Goal: Navigation & Orientation: Find specific page/section

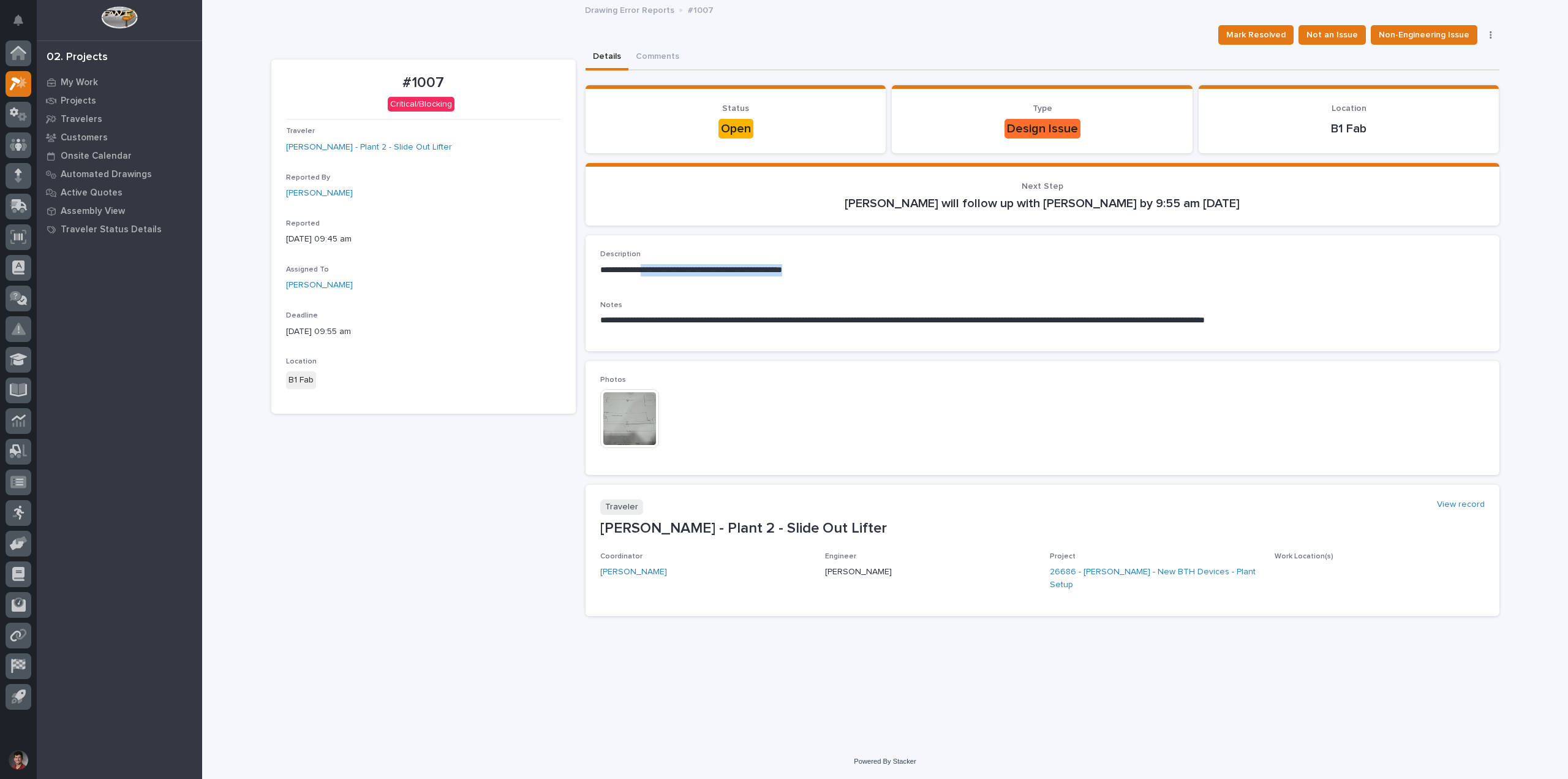
drag, startPoint x: 654, startPoint y: 269, endPoint x: 827, endPoint y: 269, distance: 173.0
click at [827, 269] on p "**********" at bounding box center [1042, 270] width 884 height 12
click at [892, 279] on div "**********" at bounding box center [1042, 268] width 884 height 36
drag, startPoint x: 861, startPoint y: 322, endPoint x: 1042, endPoint y: 319, distance: 181.0
click at [1042, 319] on p "**********" at bounding box center [1042, 321] width 884 height 12
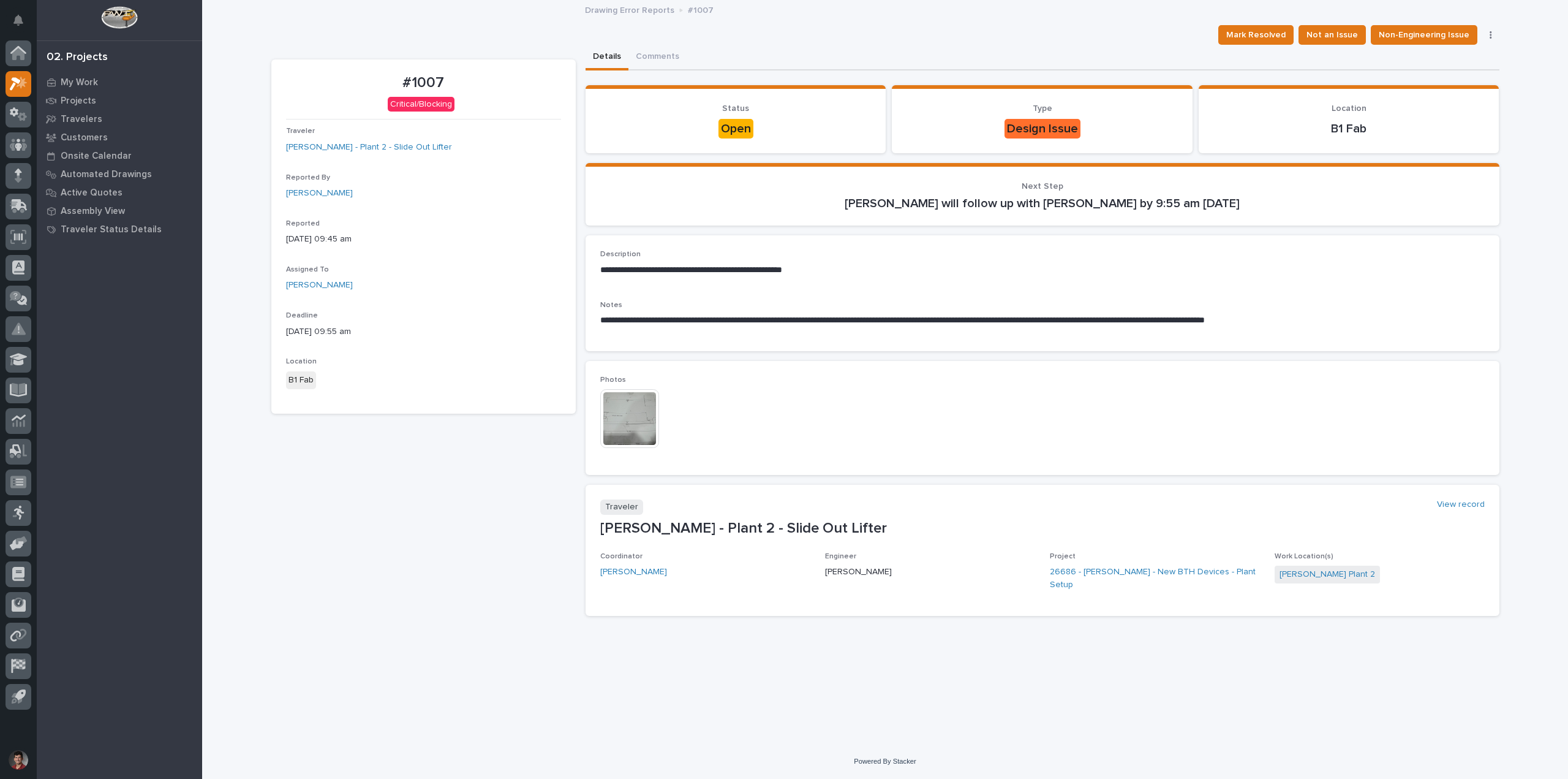
click at [1083, 320] on p "**********" at bounding box center [1042, 321] width 884 height 12
click at [622, 417] on img at bounding box center [629, 418] width 59 height 59
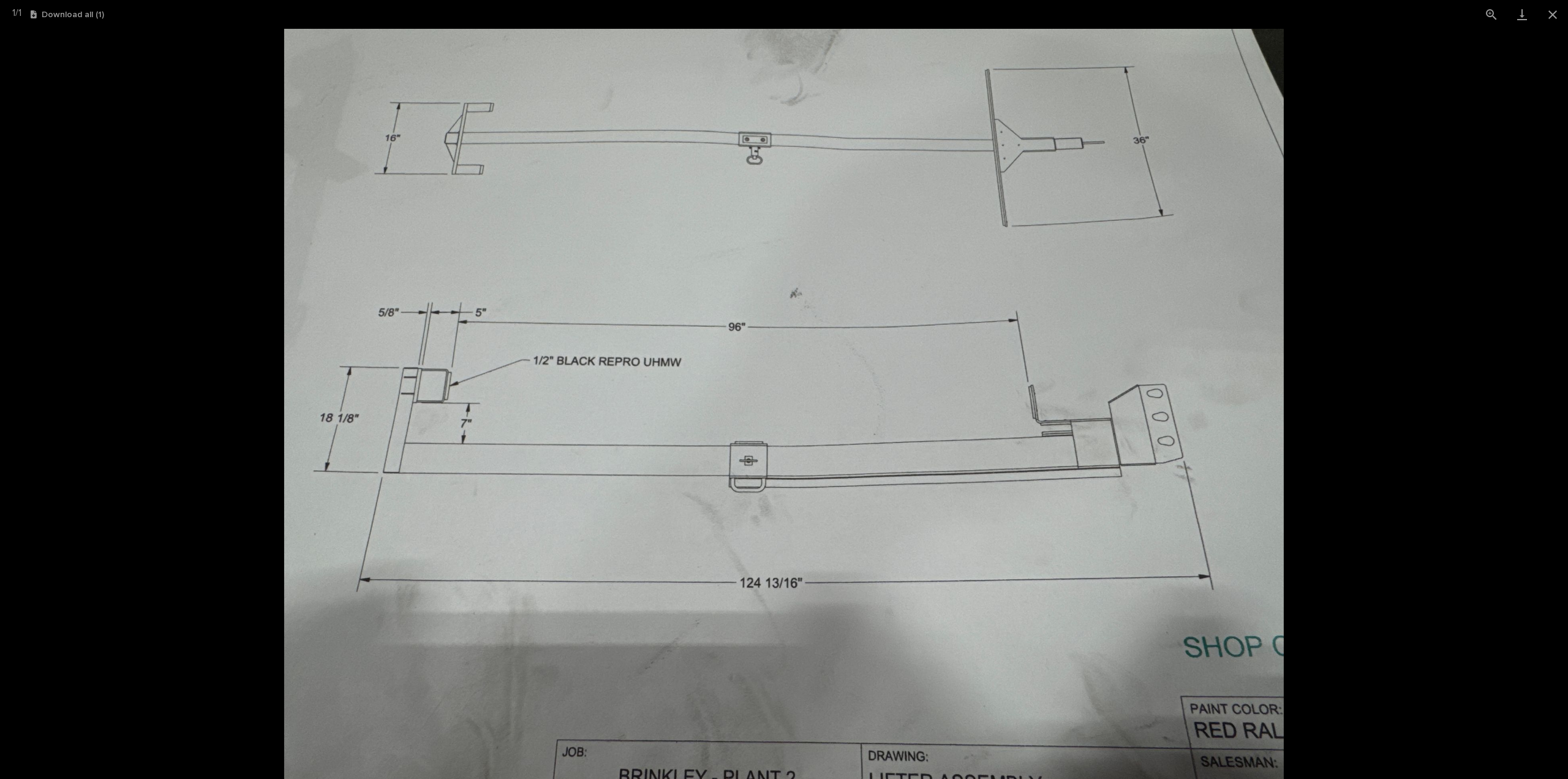
click at [1277, 330] on img at bounding box center [784, 403] width 999 height 750
click at [1563, 10] on button "Close gallery" at bounding box center [1552, 14] width 31 height 29
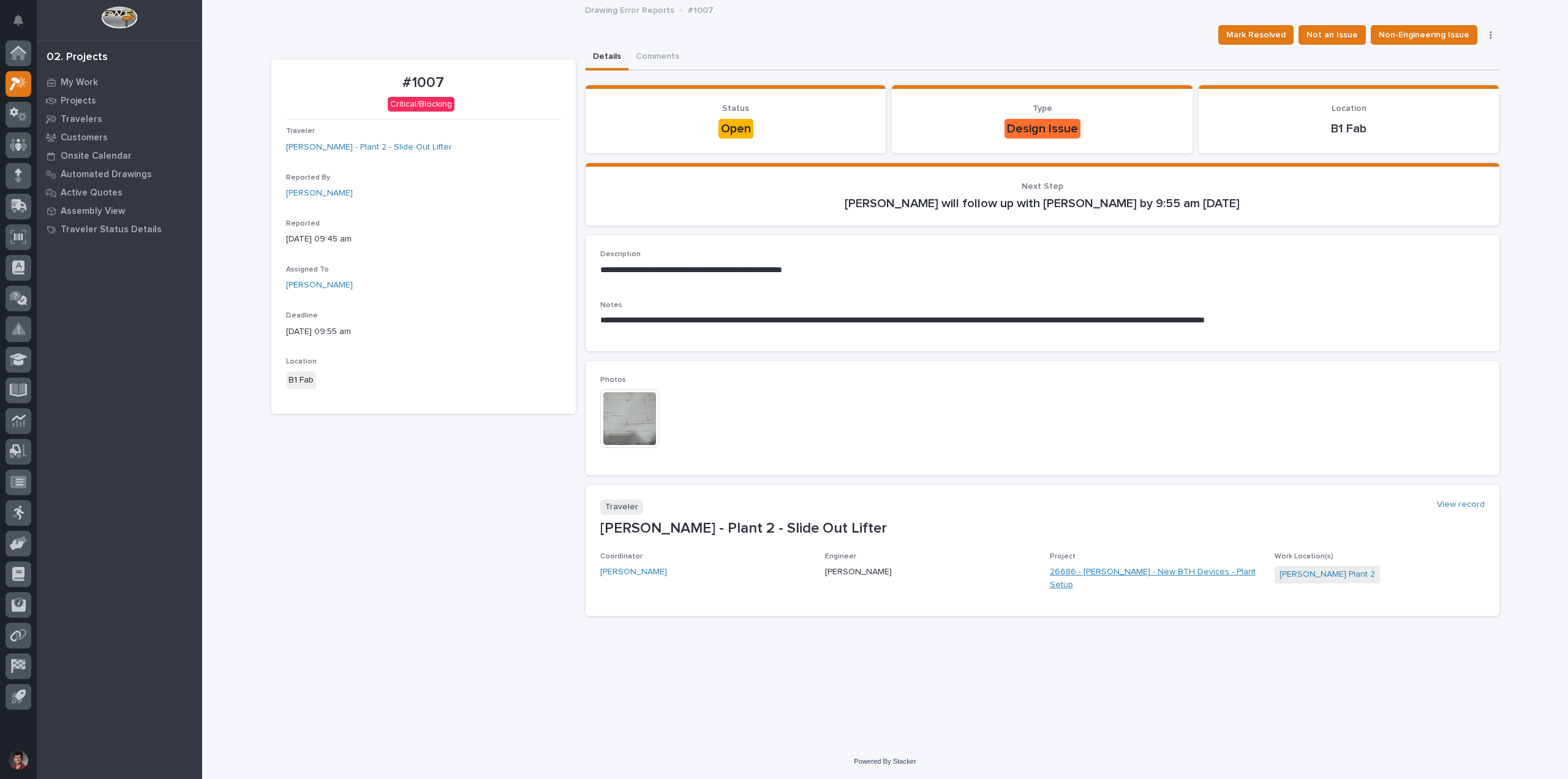
click at [1139, 573] on link "26686 - [PERSON_NAME] - New BTH Devices - Plant Setup" at bounding box center [1155, 578] width 210 height 26
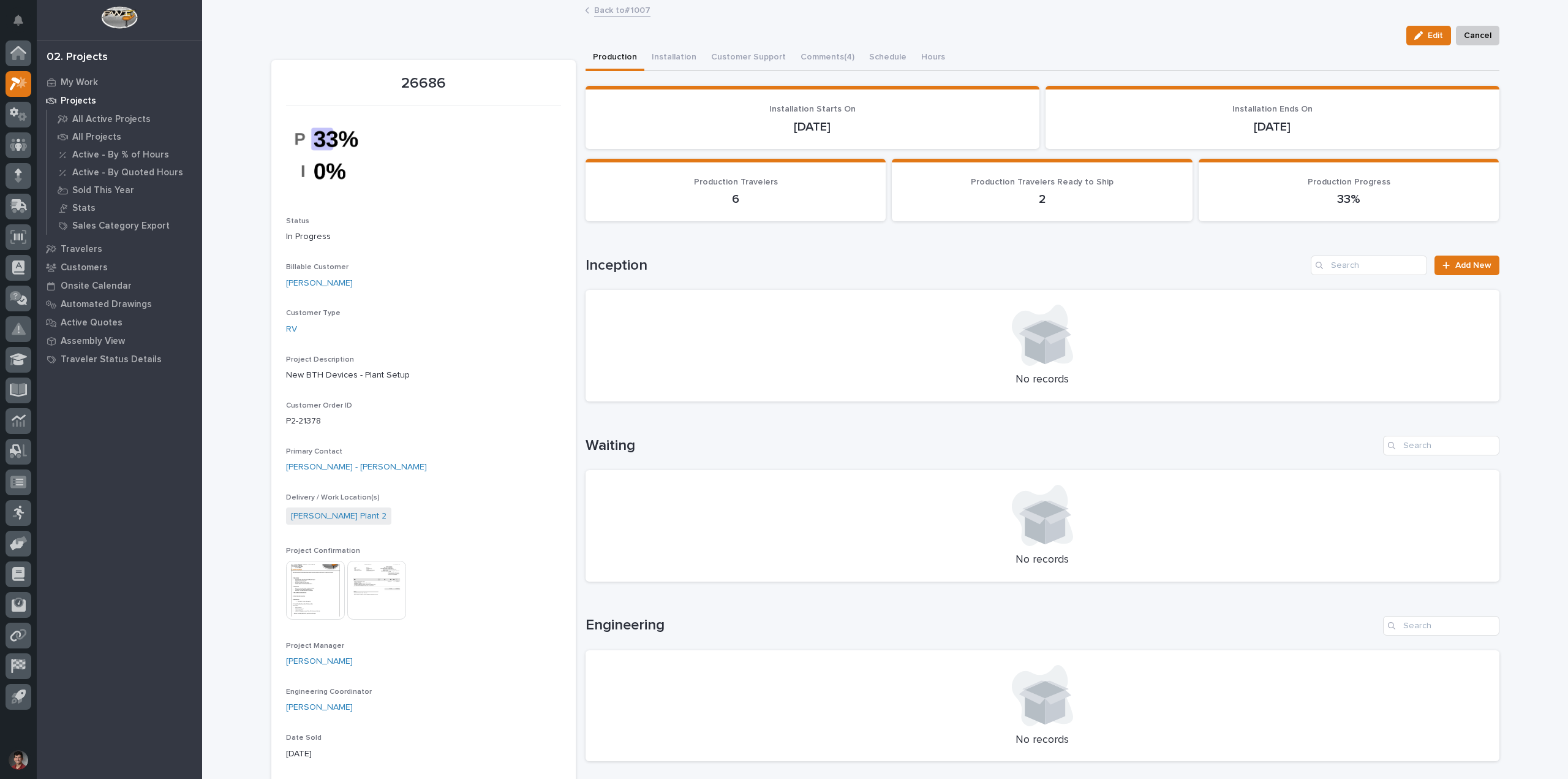
click at [629, 17] on div "Back to #1007" at bounding box center [885, 10] width 613 height 17
click at [631, 13] on link "Back to #1007" at bounding box center [622, 9] width 56 height 14
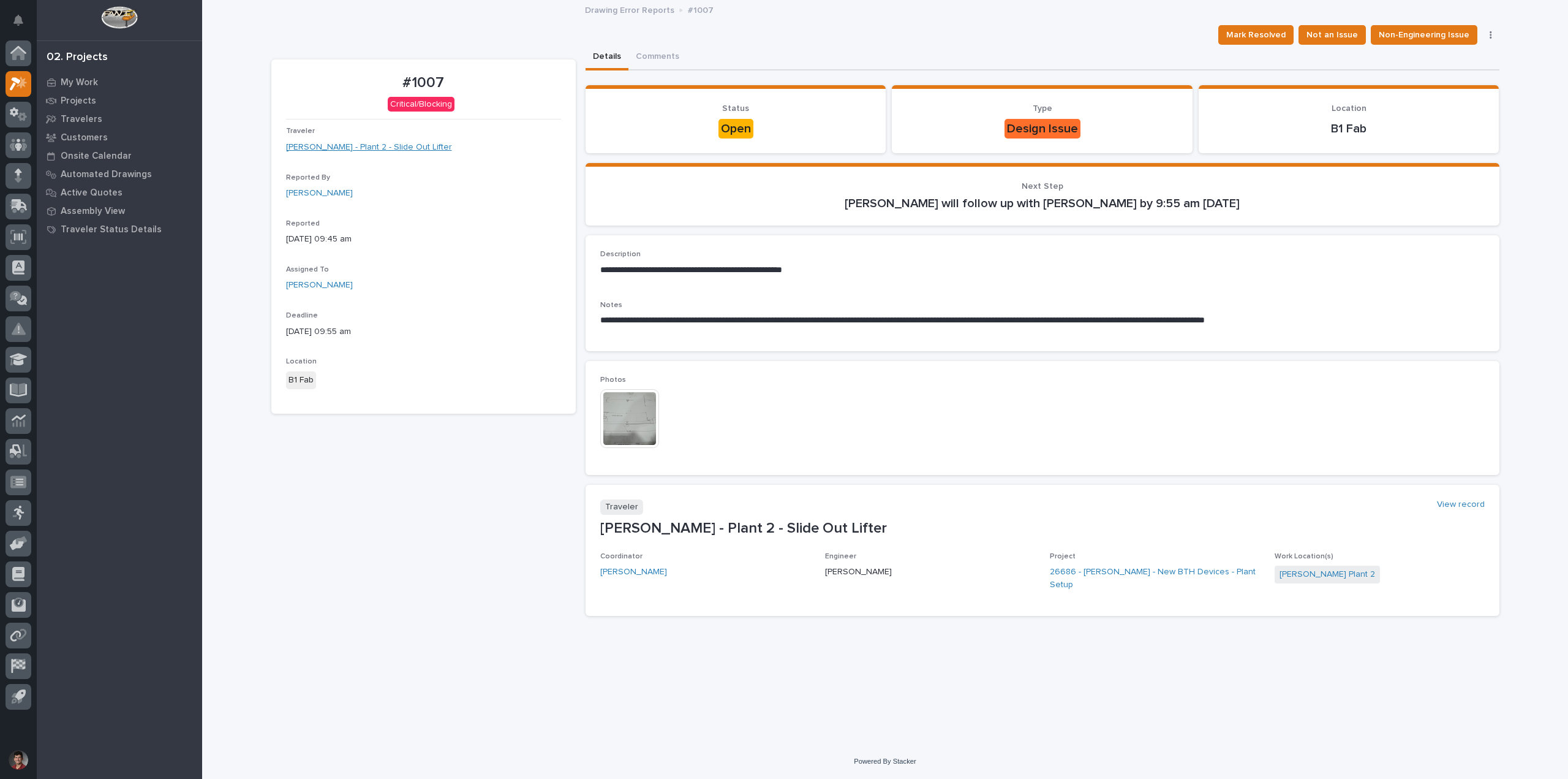
click at [363, 152] on link "[PERSON_NAME] - Plant 2 - Slide Out Lifter" at bounding box center [369, 147] width 166 height 13
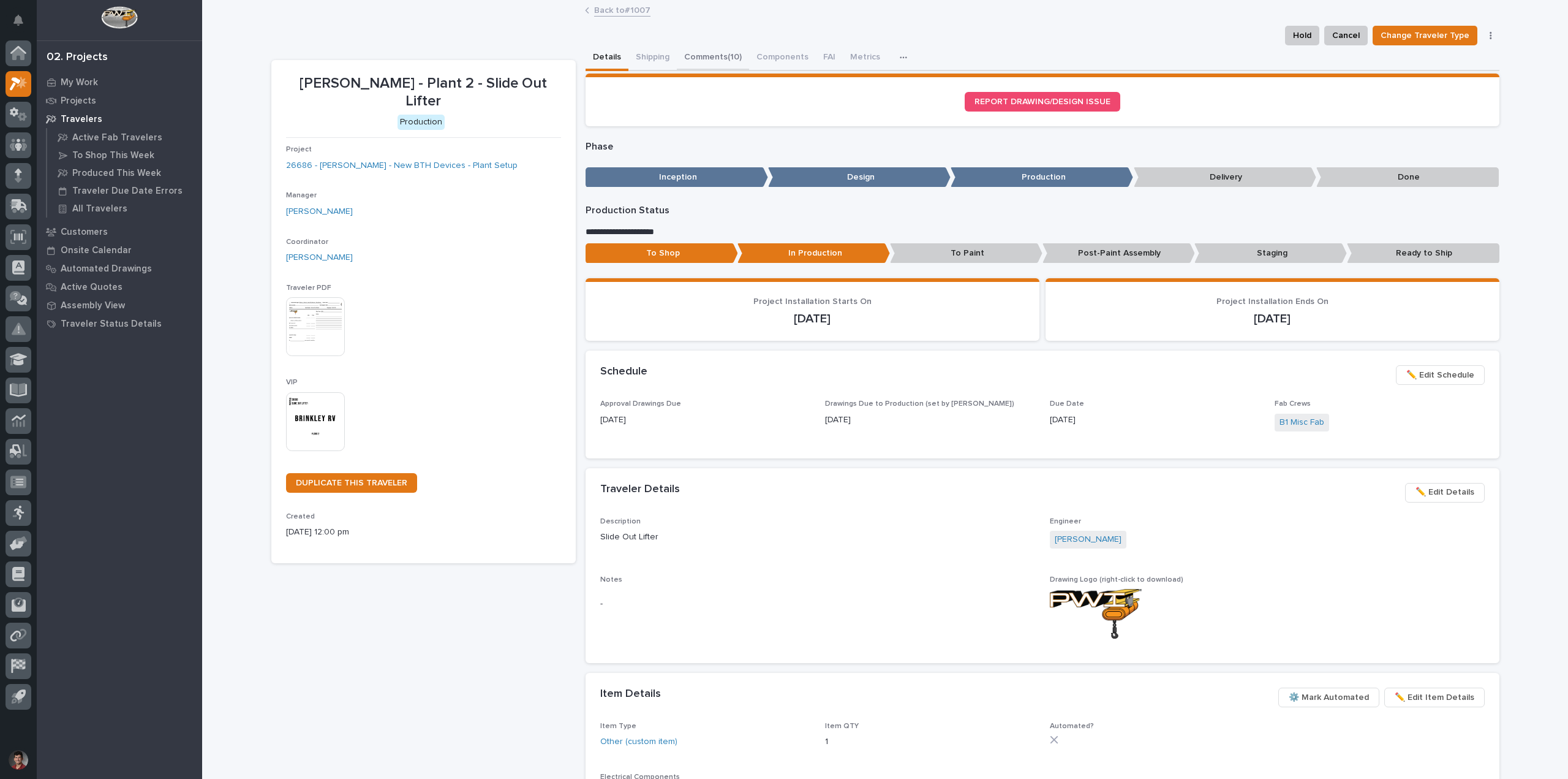
click at [697, 56] on button "Comments (10)" at bounding box center [713, 58] width 72 height 26
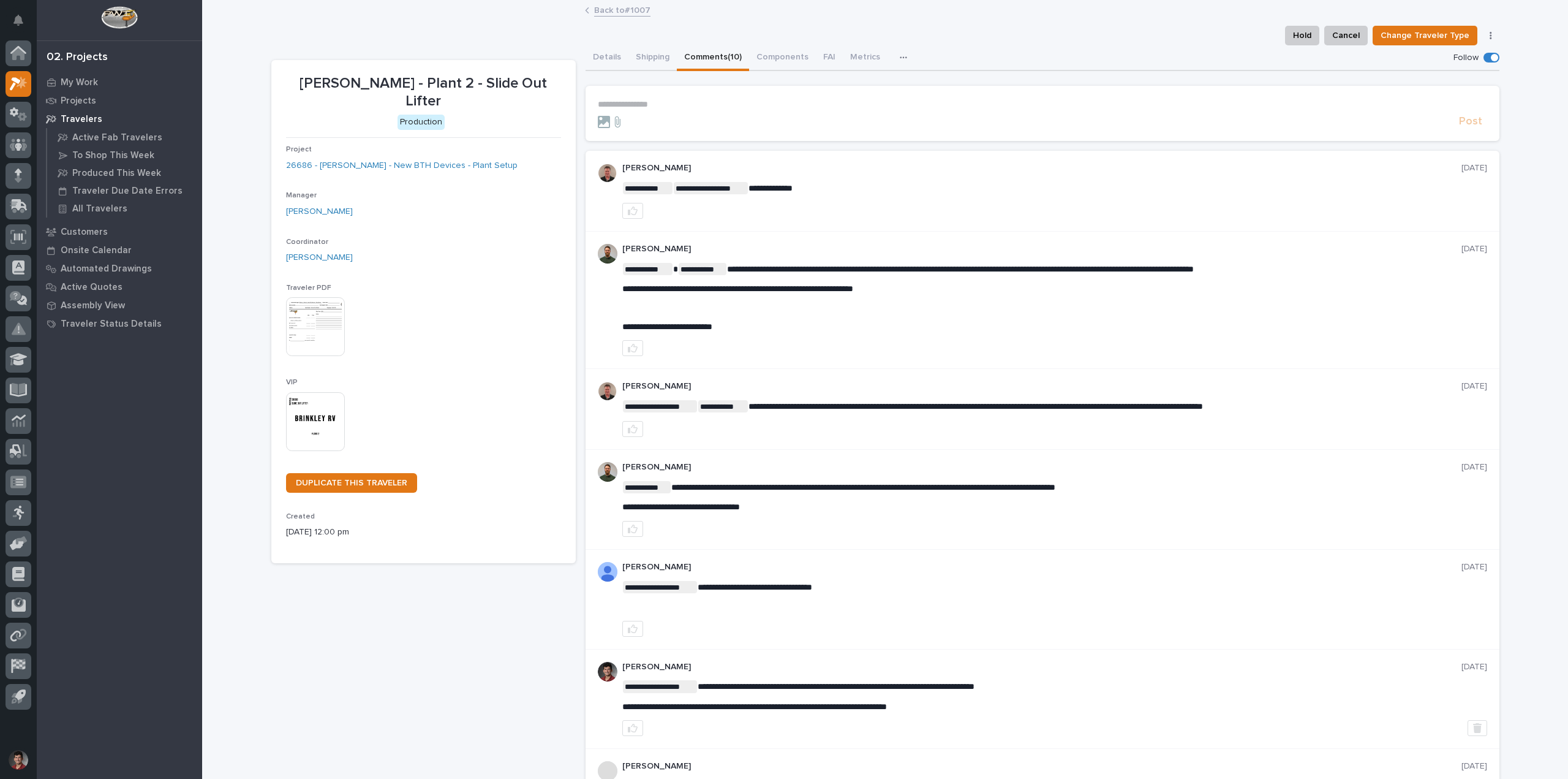
click at [622, 11] on link "Back to #1007" at bounding box center [622, 9] width 56 height 14
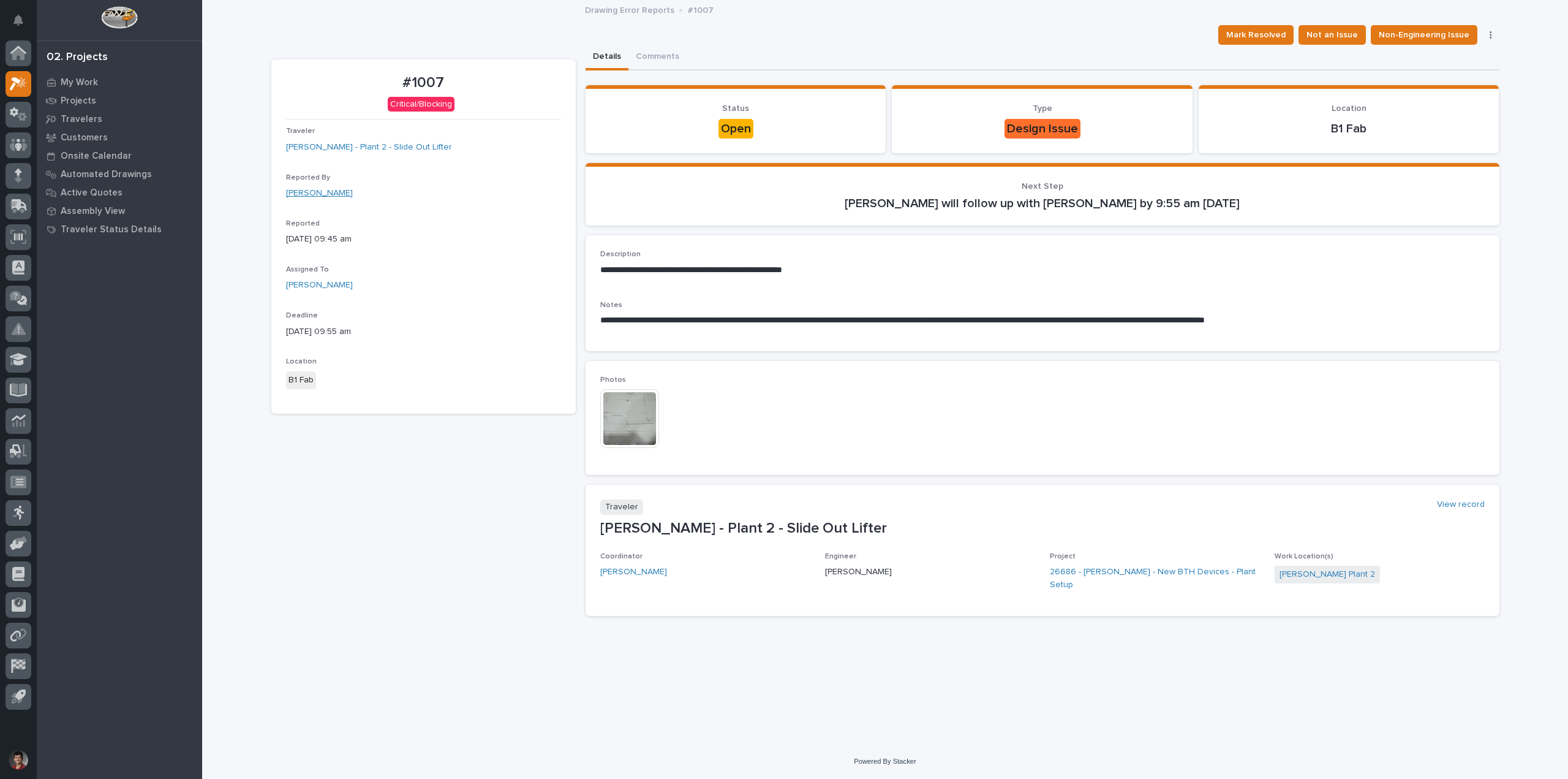
click at [327, 197] on link "[PERSON_NAME]" at bounding box center [319, 193] width 67 height 13
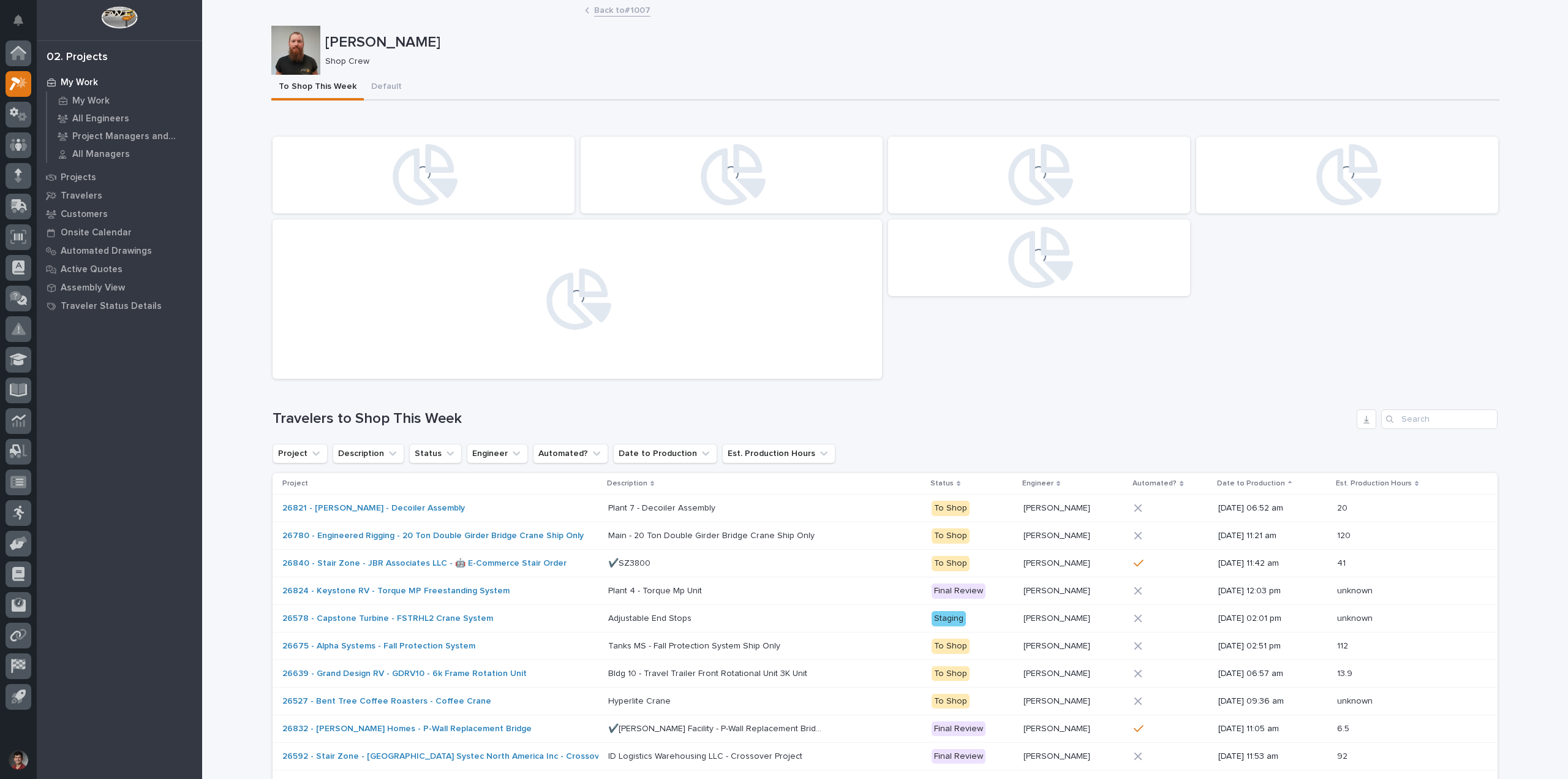
click at [301, 53] on div at bounding box center [295, 50] width 49 height 49
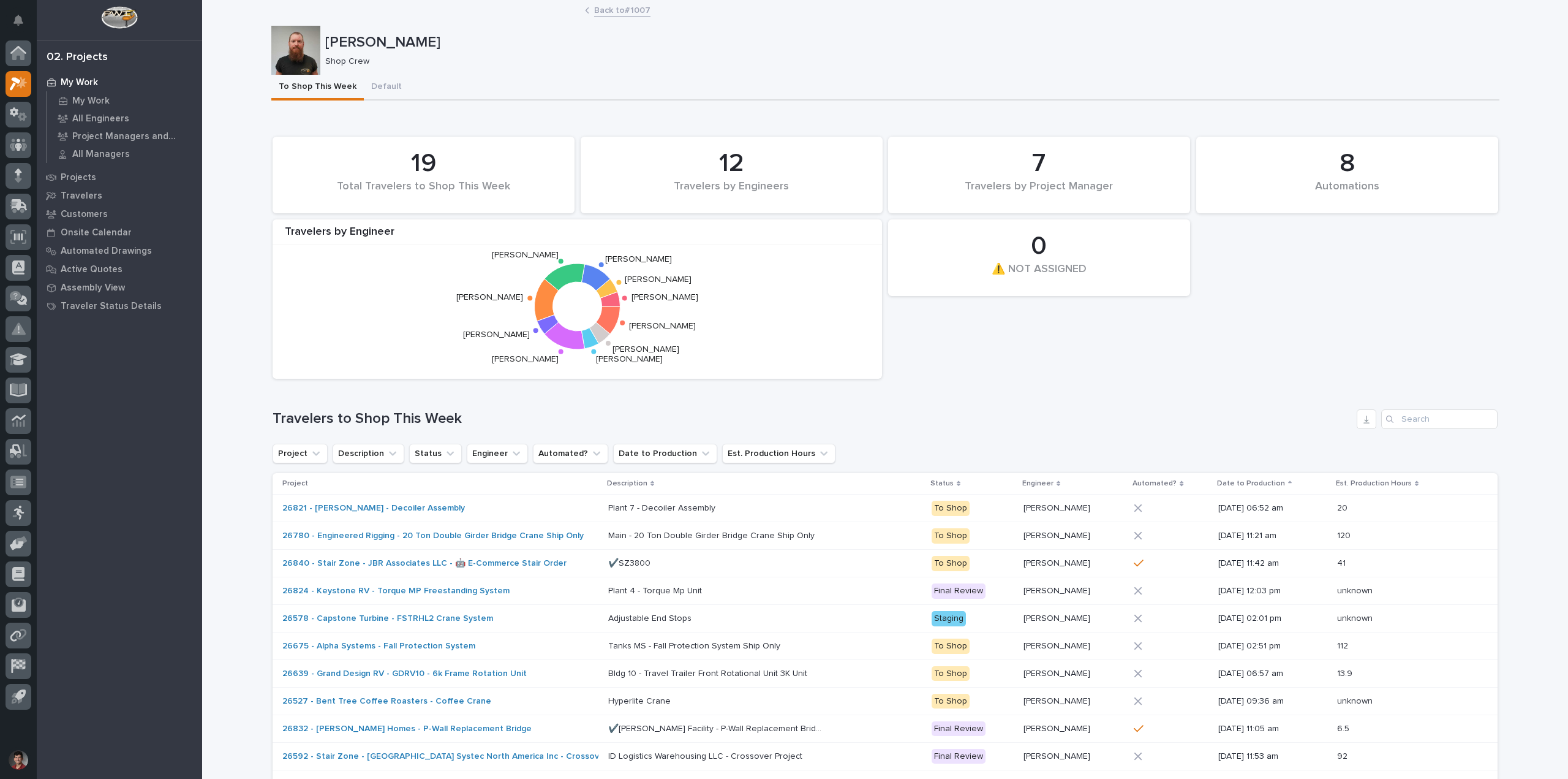
click at [533, 63] on p "Shop Crew" at bounding box center [907, 61] width 1164 height 10
click at [23, 16] on icon "Notifications" at bounding box center [18, 20] width 10 height 11
click at [467, 78] on div "To Shop This Week Default" at bounding box center [885, 88] width 1228 height 26
click at [18, 58] on icon at bounding box center [18, 53] width 16 height 14
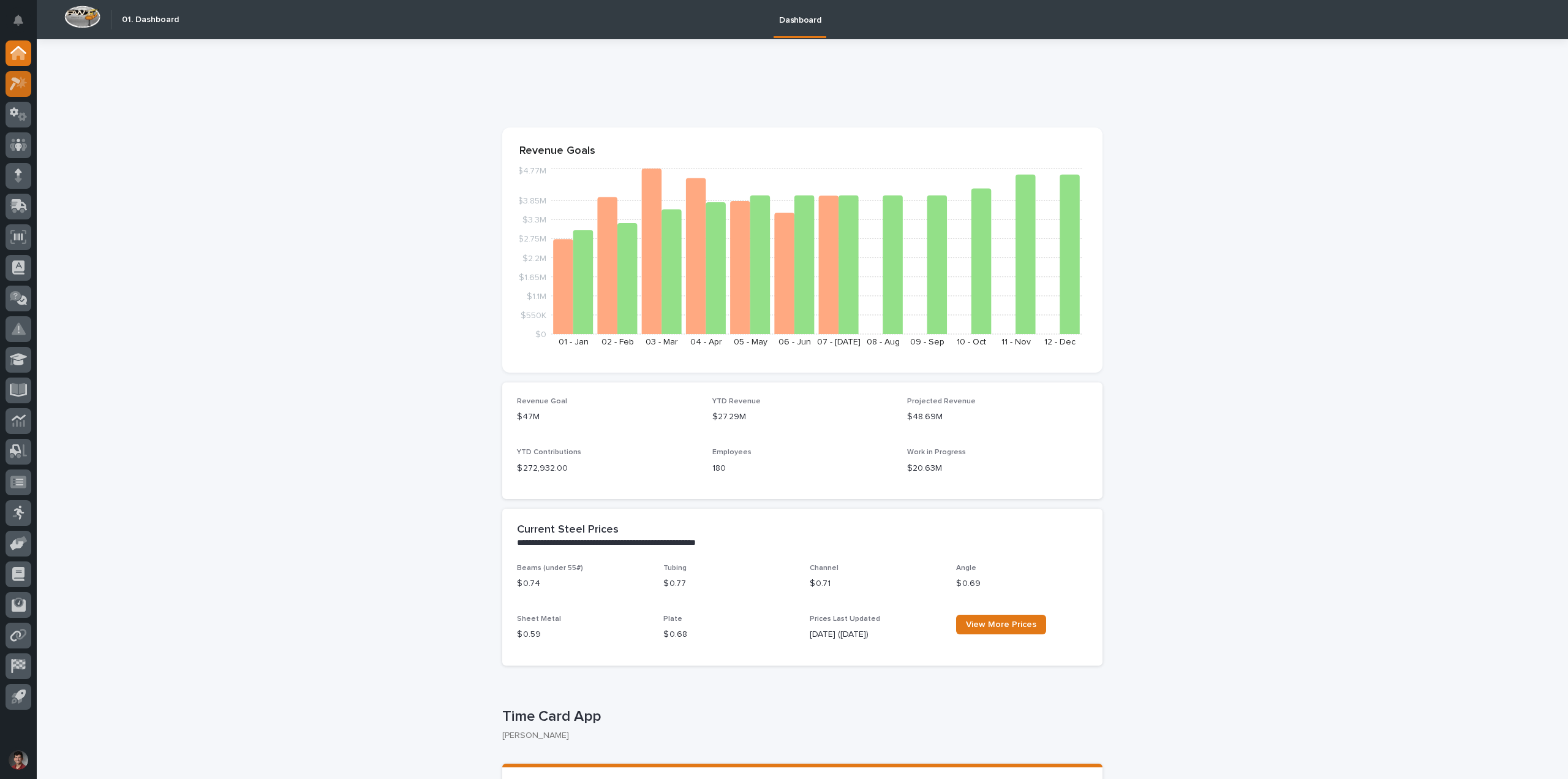
click at [22, 95] on div at bounding box center [19, 84] width 26 height 26
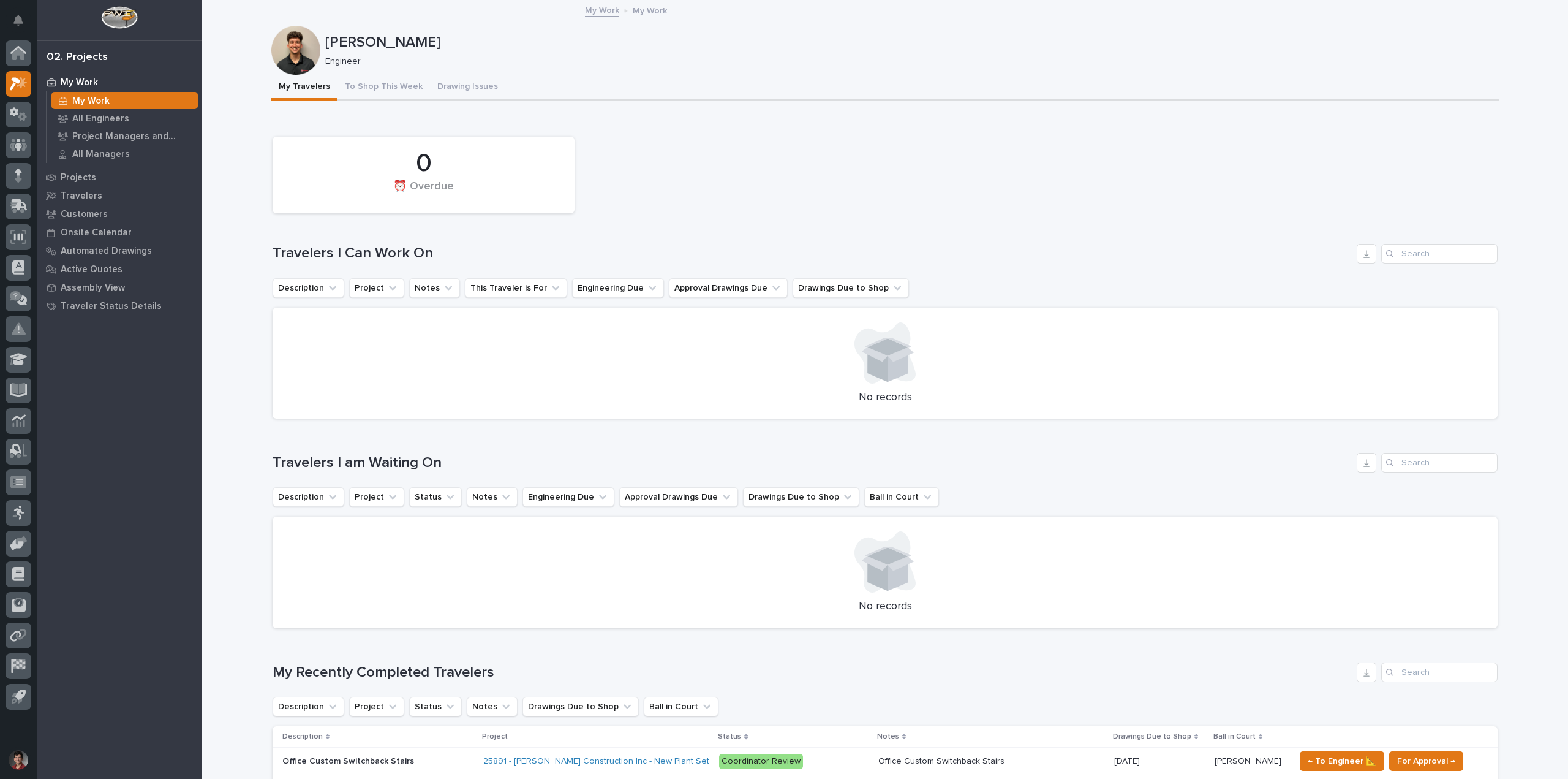
click at [678, 223] on div "0 ⏰ Overdue Travelers I Can Work On Description Project Notes This Traveler is …" at bounding box center [884, 275] width 1225 height 289
click at [668, 170] on div "0 ⏰ Overdue" at bounding box center [884, 175] width 1237 height 89
click at [371, 76] on button "To Shop This Week" at bounding box center [383, 88] width 93 height 26
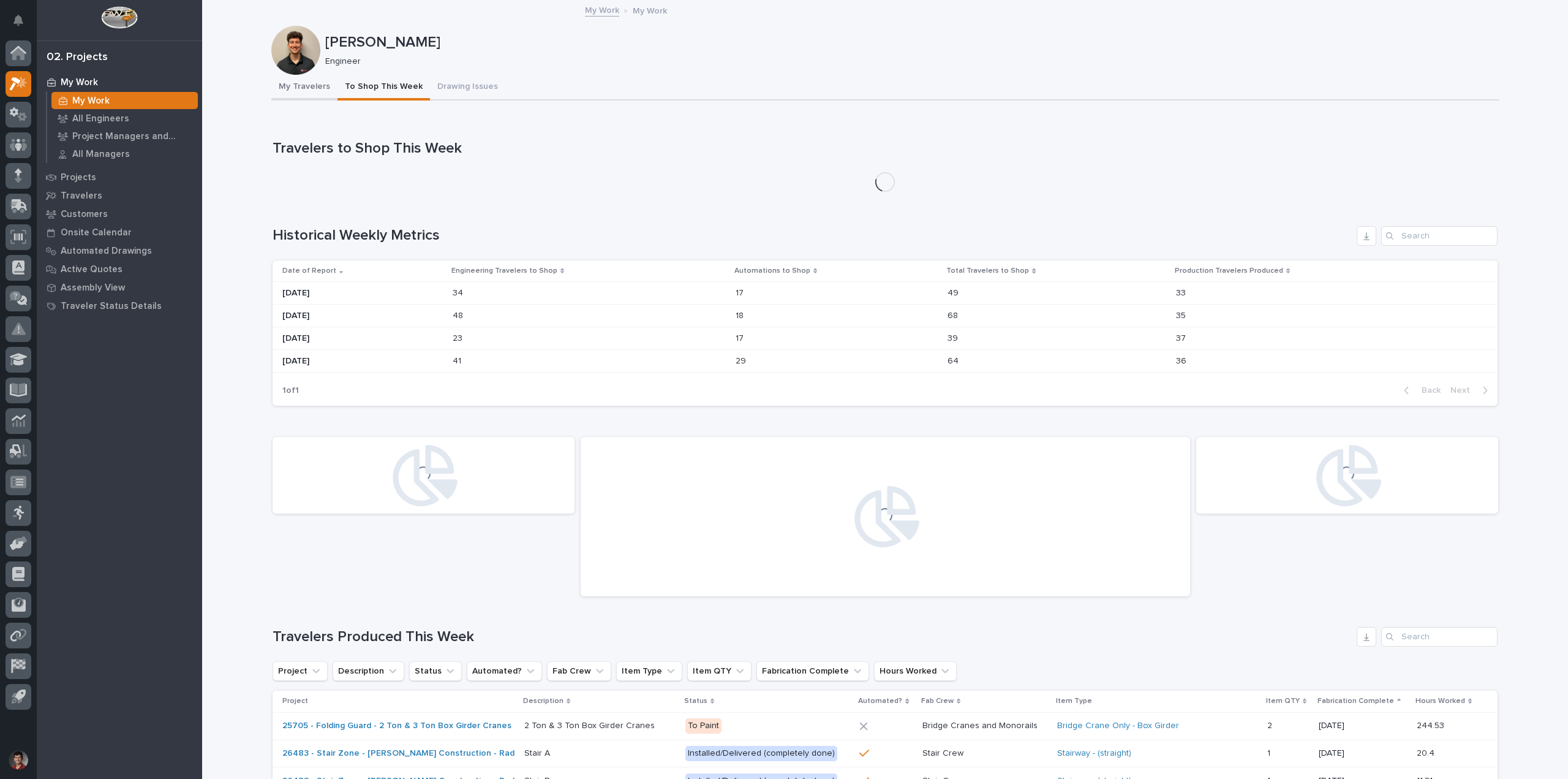
click at [311, 88] on button "My Travelers" at bounding box center [304, 88] width 66 height 26
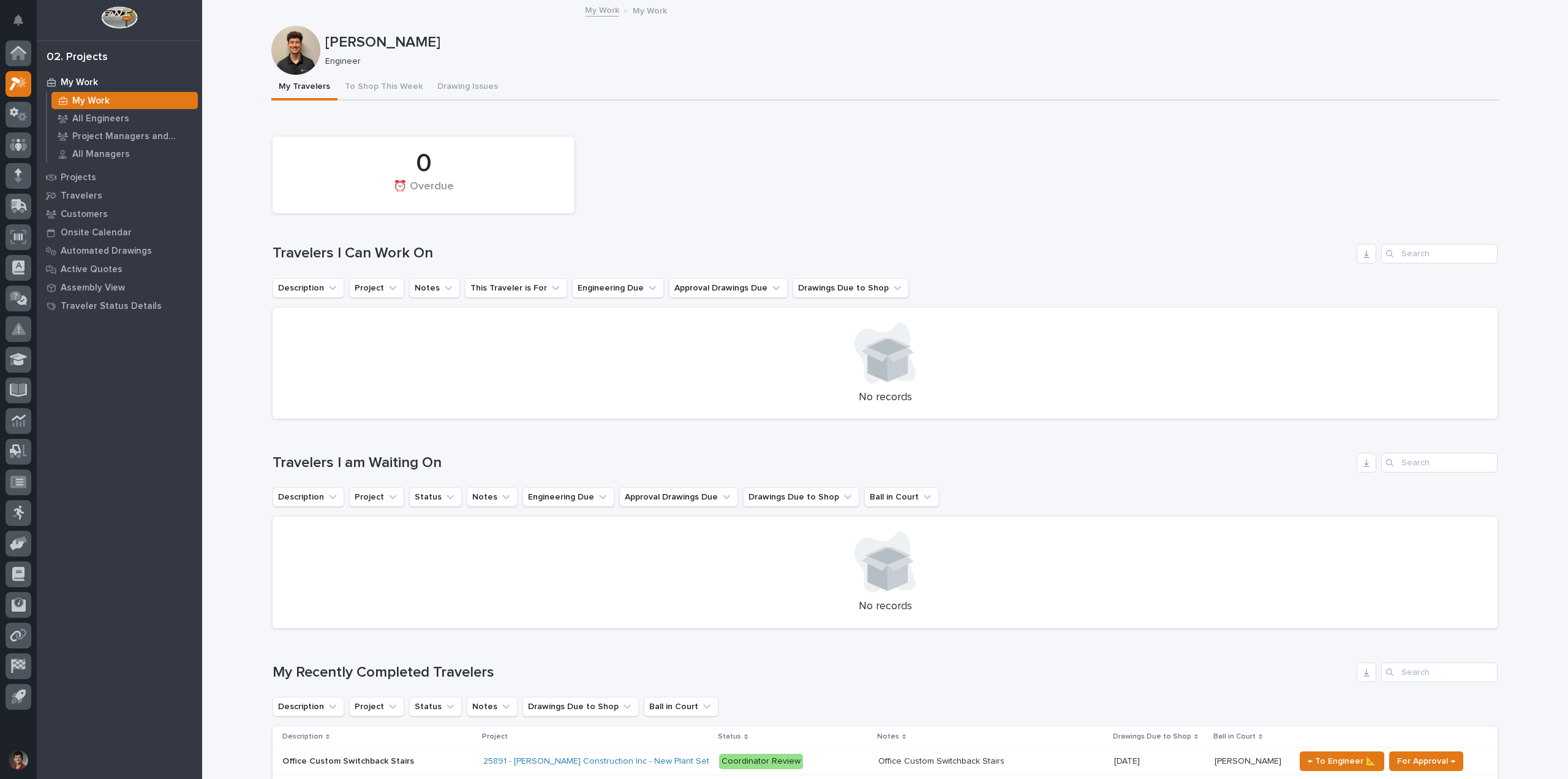
click at [485, 41] on p "[PERSON_NAME]" at bounding box center [909, 43] width 1169 height 18
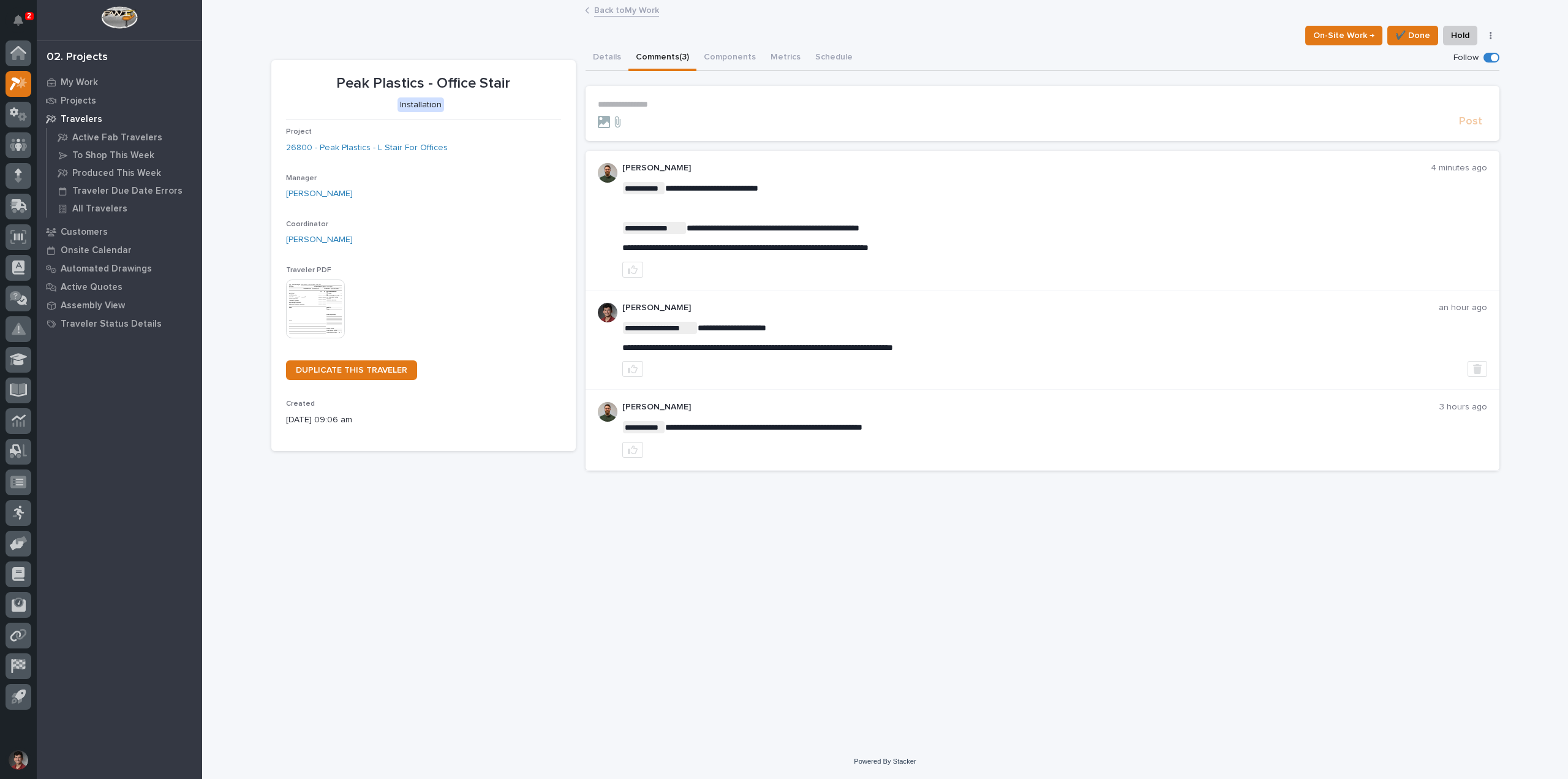
click at [617, 7] on link "Back to My Work" at bounding box center [626, 9] width 65 height 14
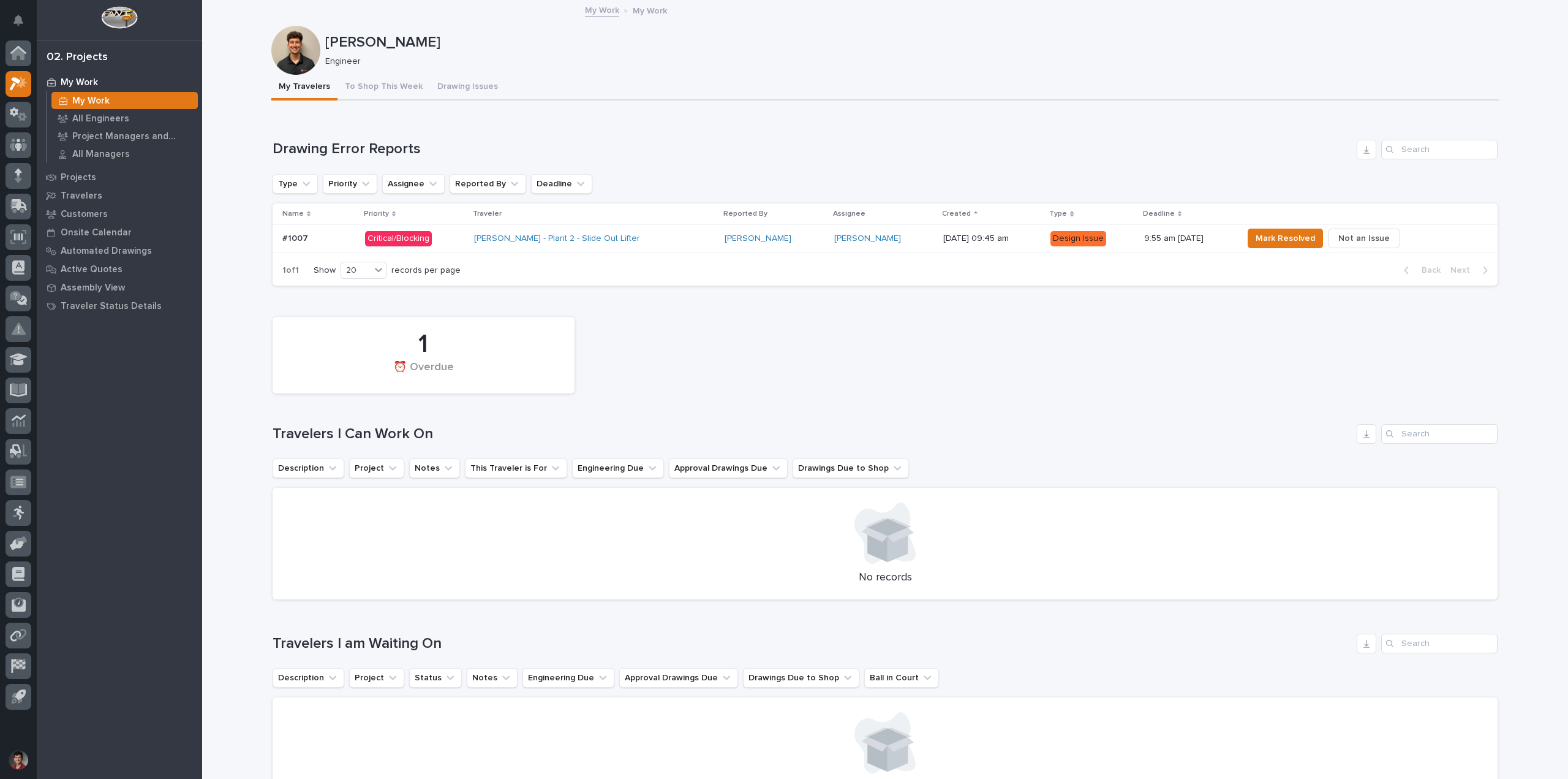
click at [943, 231] on div "[DATE] 09:45 am" at bounding box center [992, 237] width 98 height 13
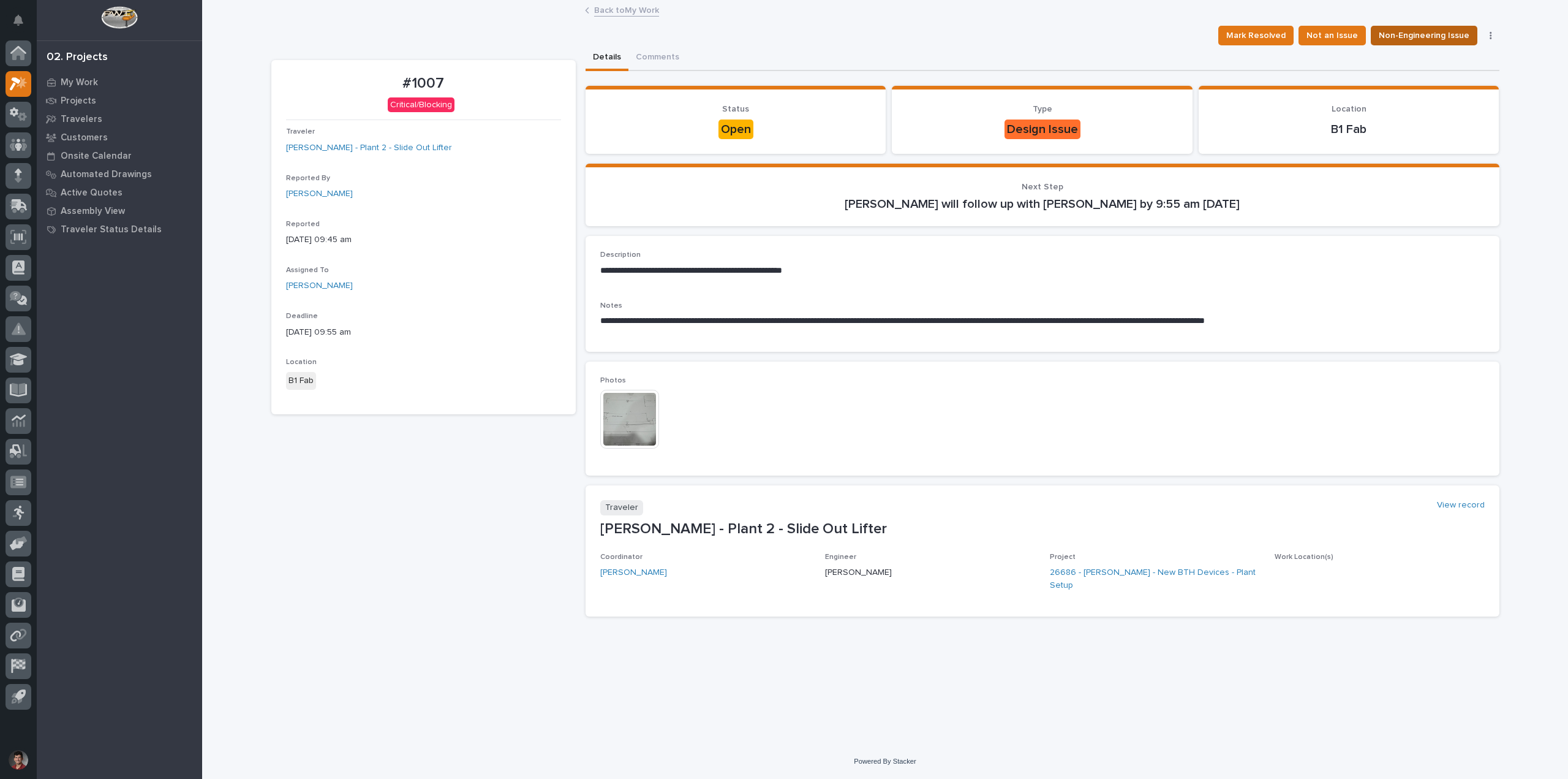
click at [1392, 31] on span "Non-Engineering Issue" at bounding box center [1423, 35] width 91 height 15
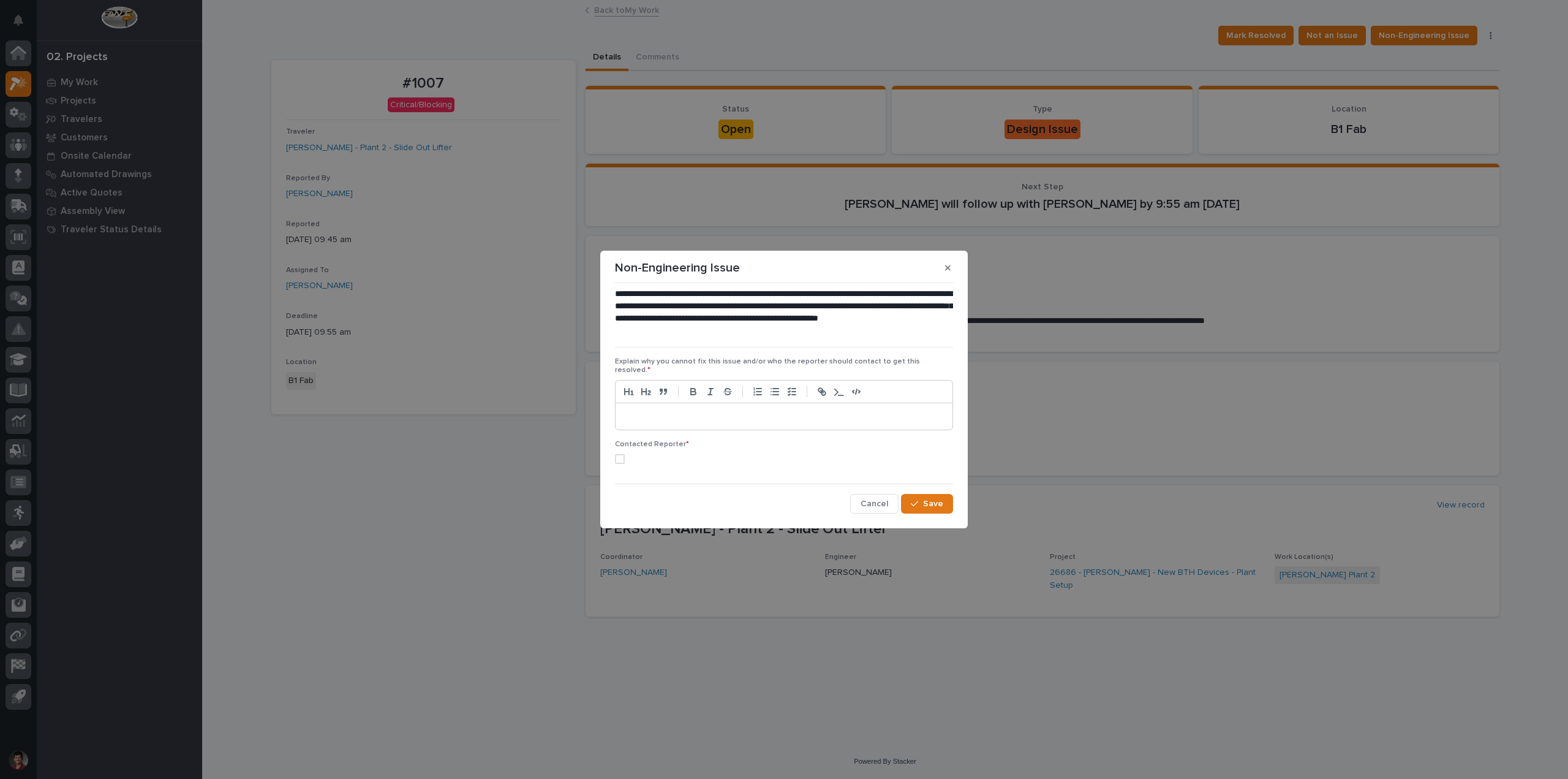
click at [958, 272] on section "**********" at bounding box center [784, 390] width 367 height 278
click at [948, 270] on icon "button" at bounding box center [948, 268] width 6 height 9
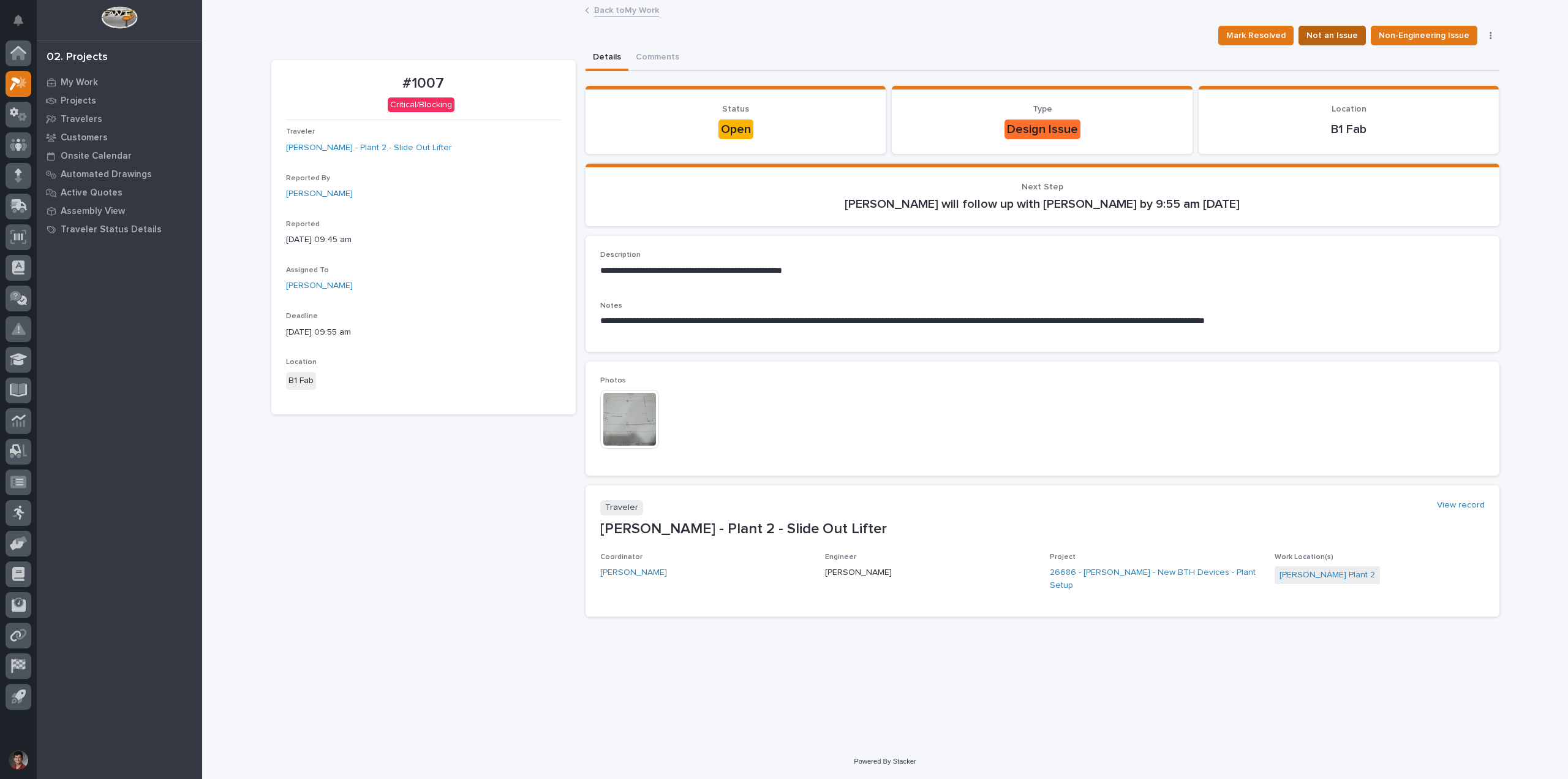
click at [1339, 29] on span "Not an Issue" at bounding box center [1332, 35] width 52 height 15
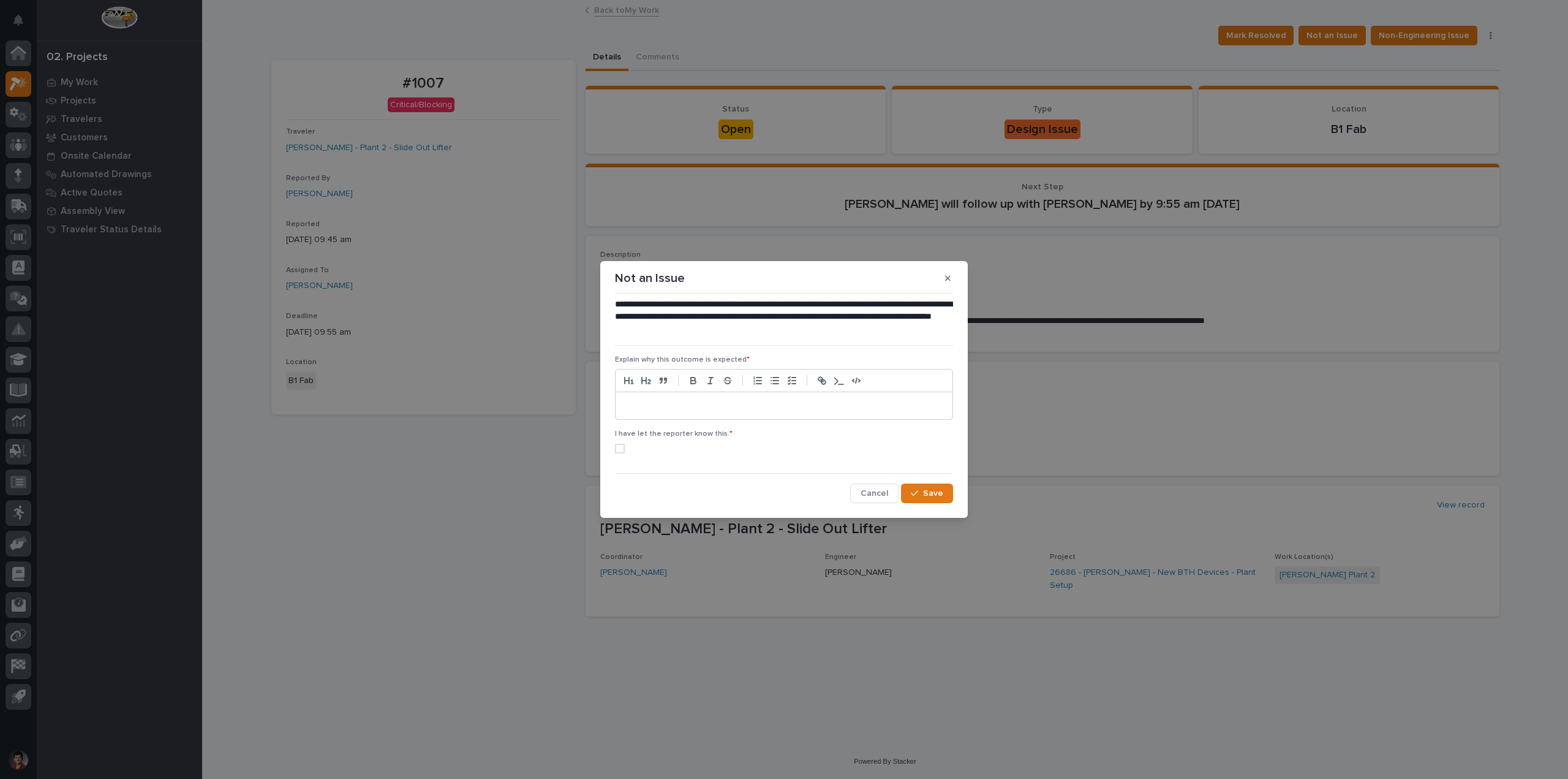
click at [740, 402] on p at bounding box center [784, 405] width 318 height 12
click at [674, 405] on p "**********" at bounding box center [784, 405] width 318 height 12
click at [845, 402] on p "**********" at bounding box center [784, 405] width 318 height 12
click at [856, 405] on p "**********" at bounding box center [784, 405] width 318 height 12
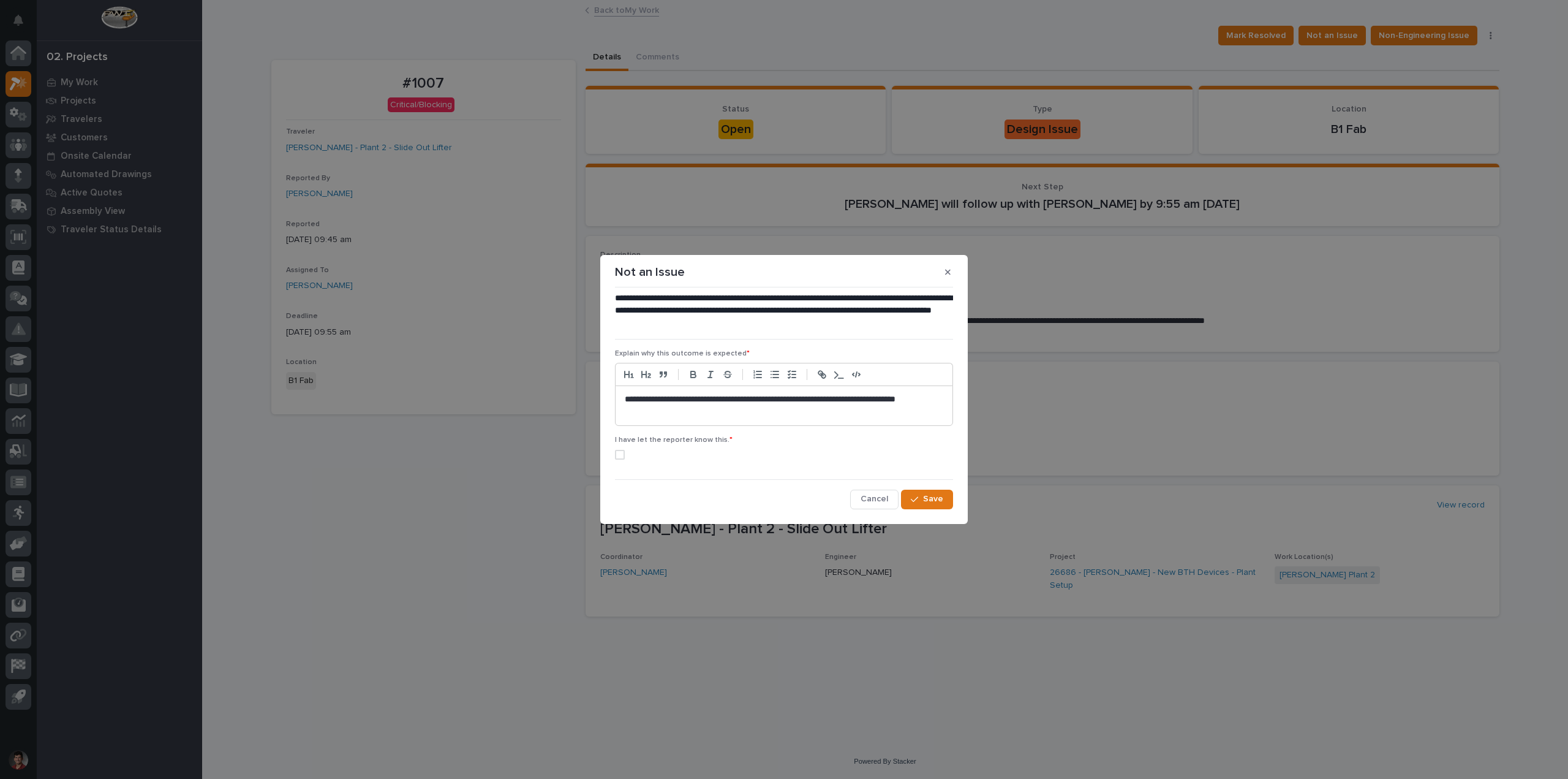
click at [608, 451] on section "**********" at bounding box center [784, 389] width 367 height 269
click at [628, 454] on label at bounding box center [784, 454] width 338 height 10
click at [922, 497] on div "button" at bounding box center [916, 499] width 12 height 9
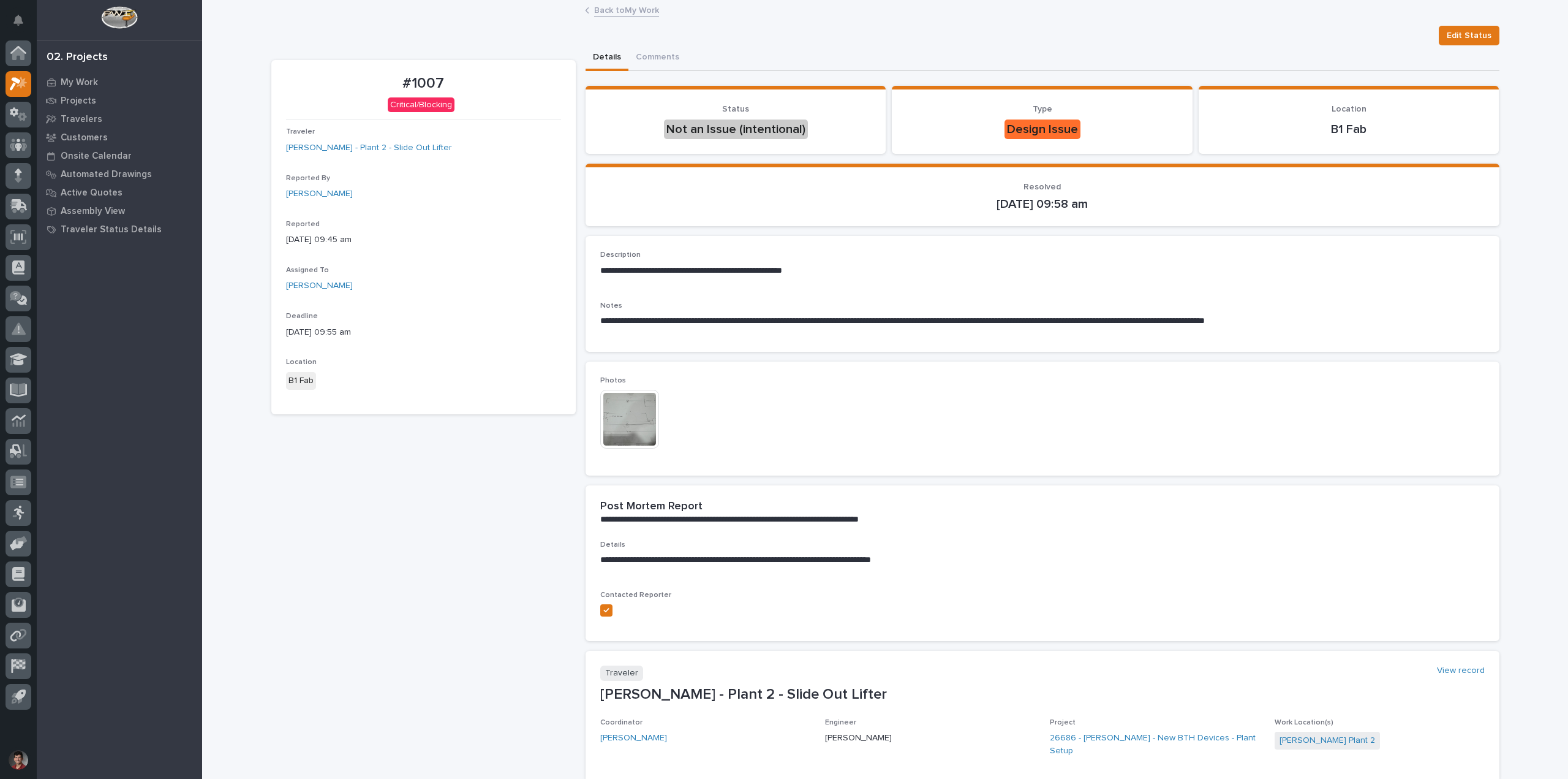
click at [620, 7] on link "Back to My Work" at bounding box center [626, 9] width 65 height 14
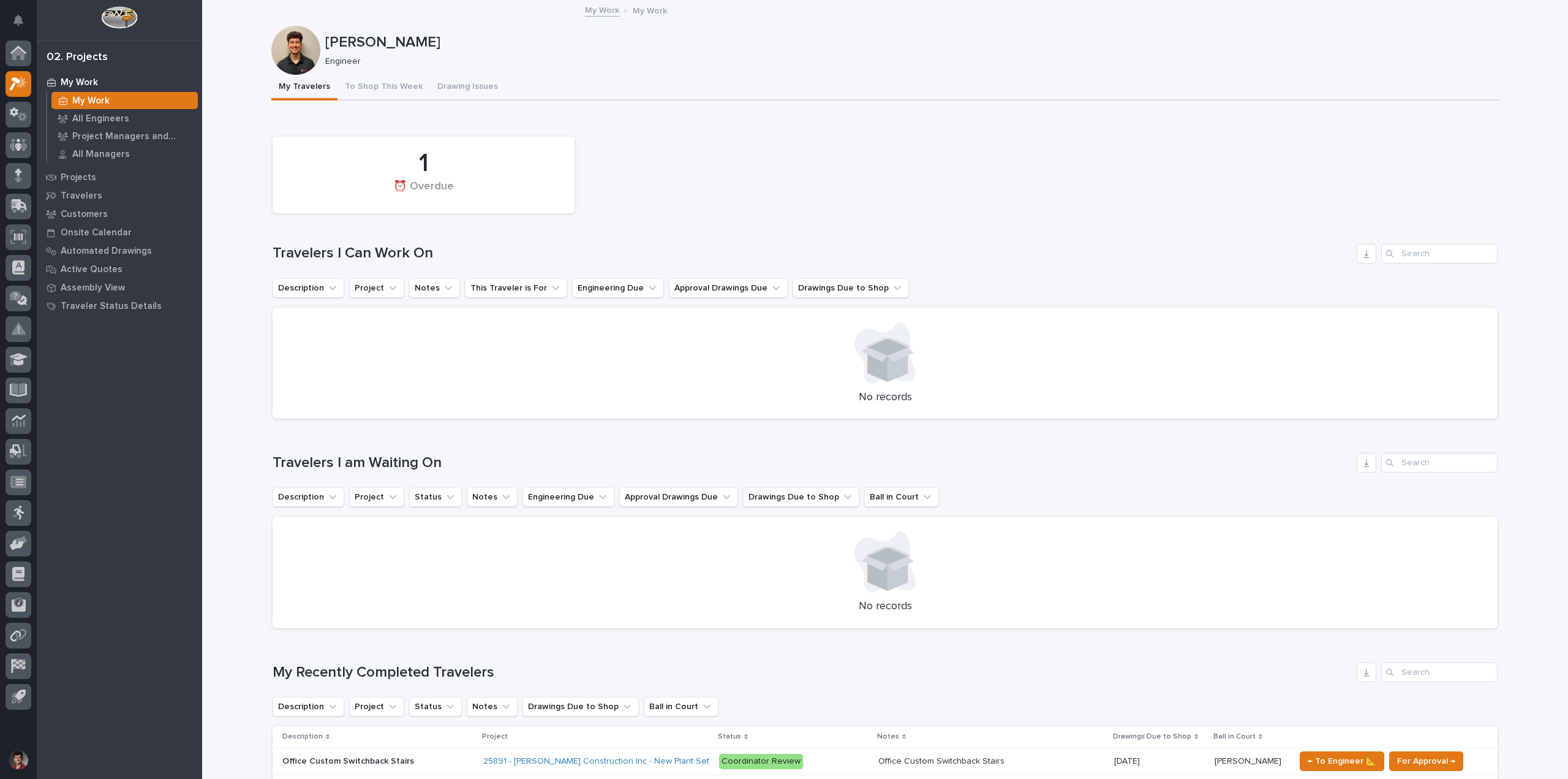
click at [1125, 491] on div "Description Project Status Notes Engineering Due Approval Drawings Due Drawings…" at bounding box center [884, 497] width 1225 height 20
click at [866, 217] on div "1 ⏰ Overdue" at bounding box center [884, 175] width 1237 height 89
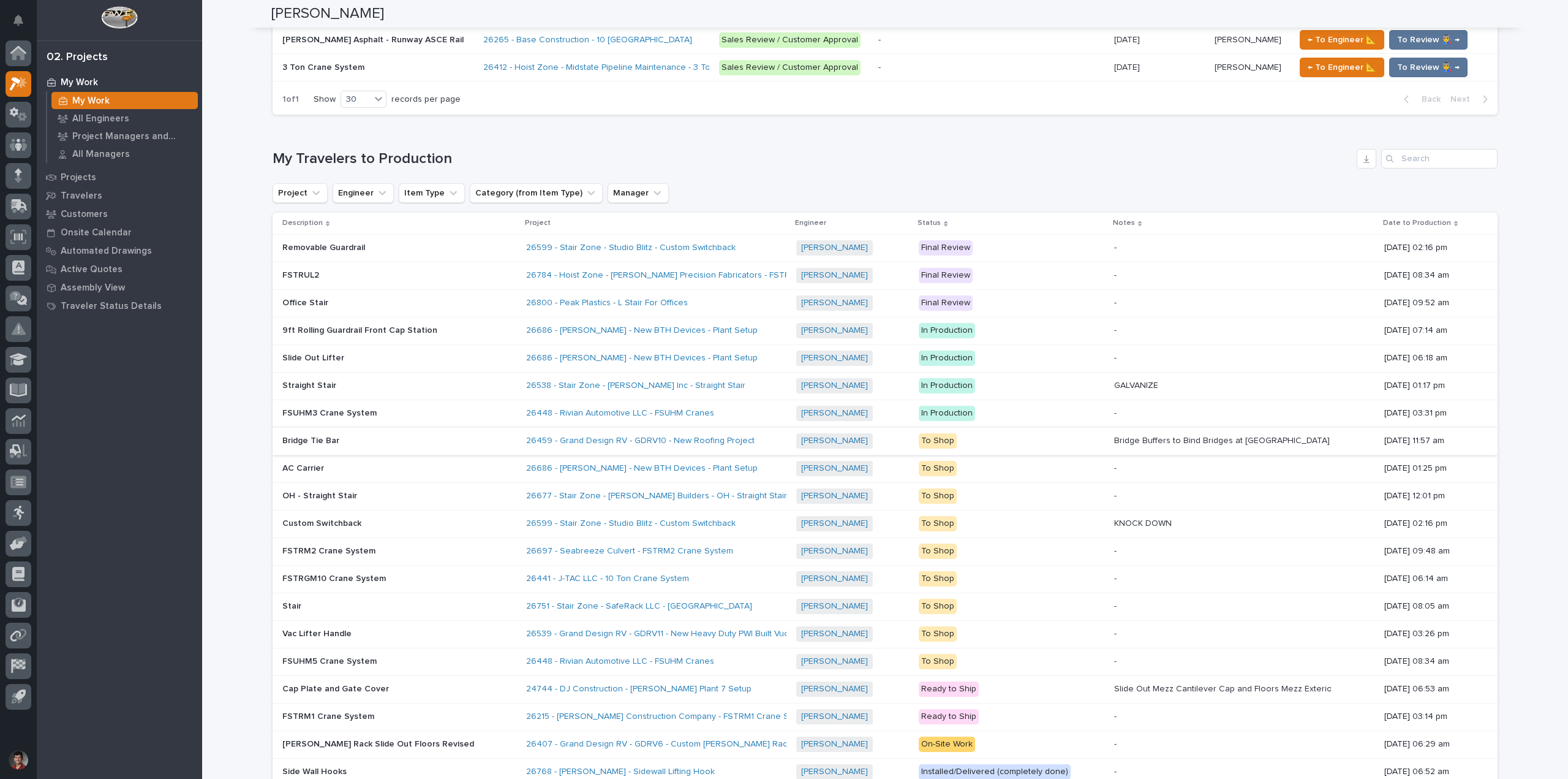
scroll to position [981, 0]
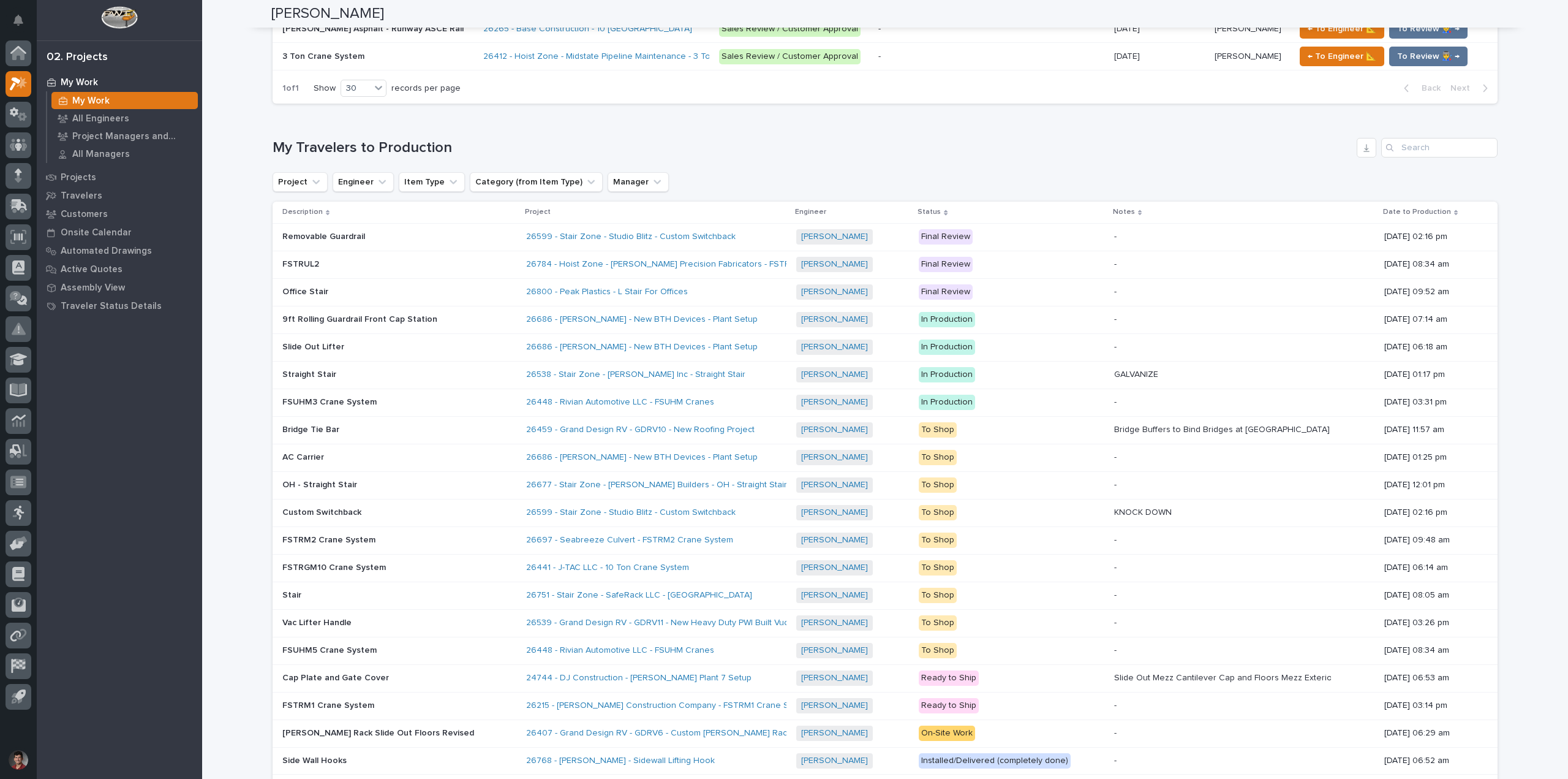
click at [404, 510] on p at bounding box center [389, 512] width 215 height 10
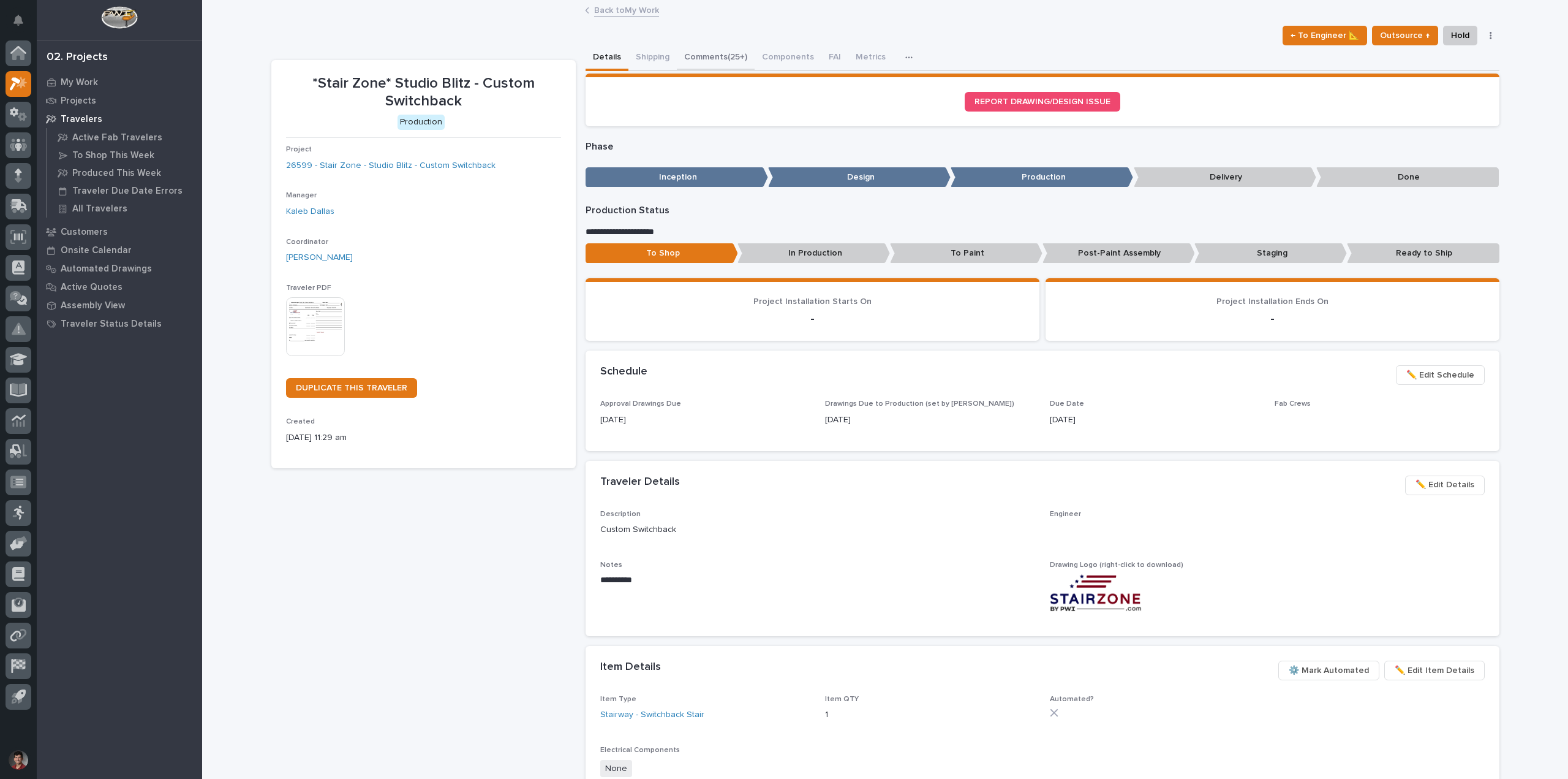
click at [707, 54] on button "Comments (25+)" at bounding box center [716, 58] width 78 height 26
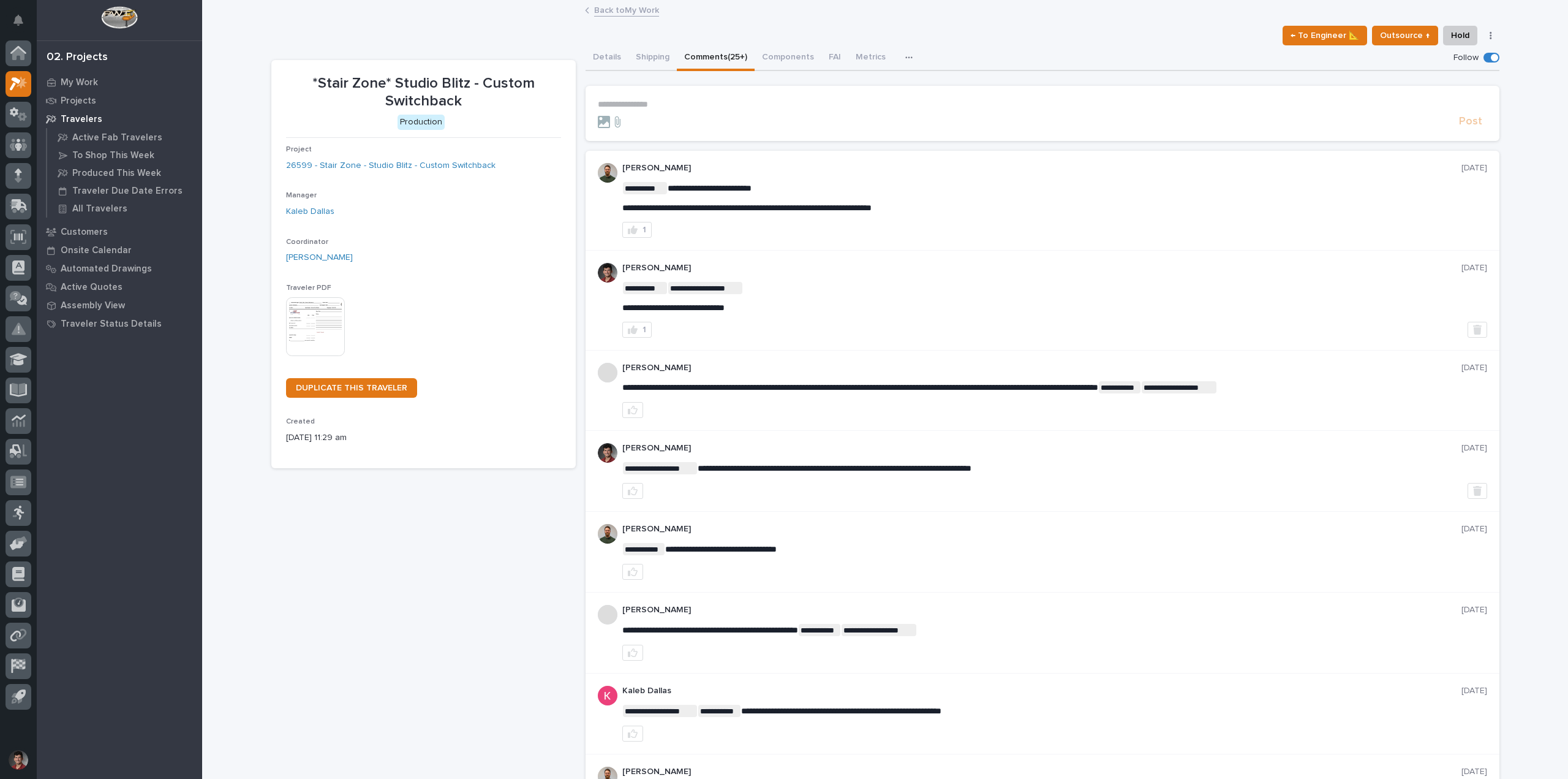
click at [652, 100] on p "**********" at bounding box center [1042, 104] width 889 height 10
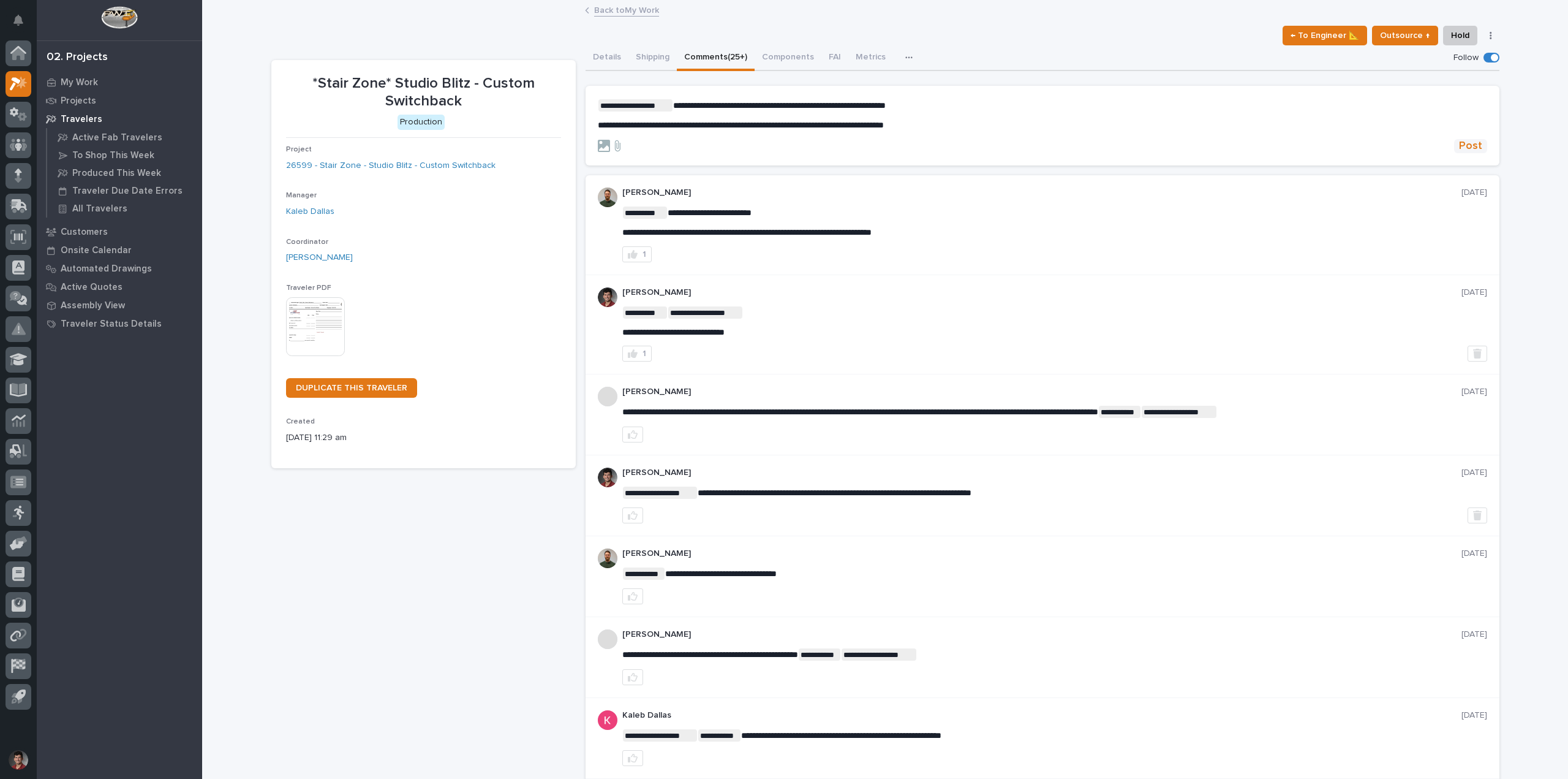
click at [1465, 146] on span "Post" at bounding box center [1470, 146] width 23 height 14
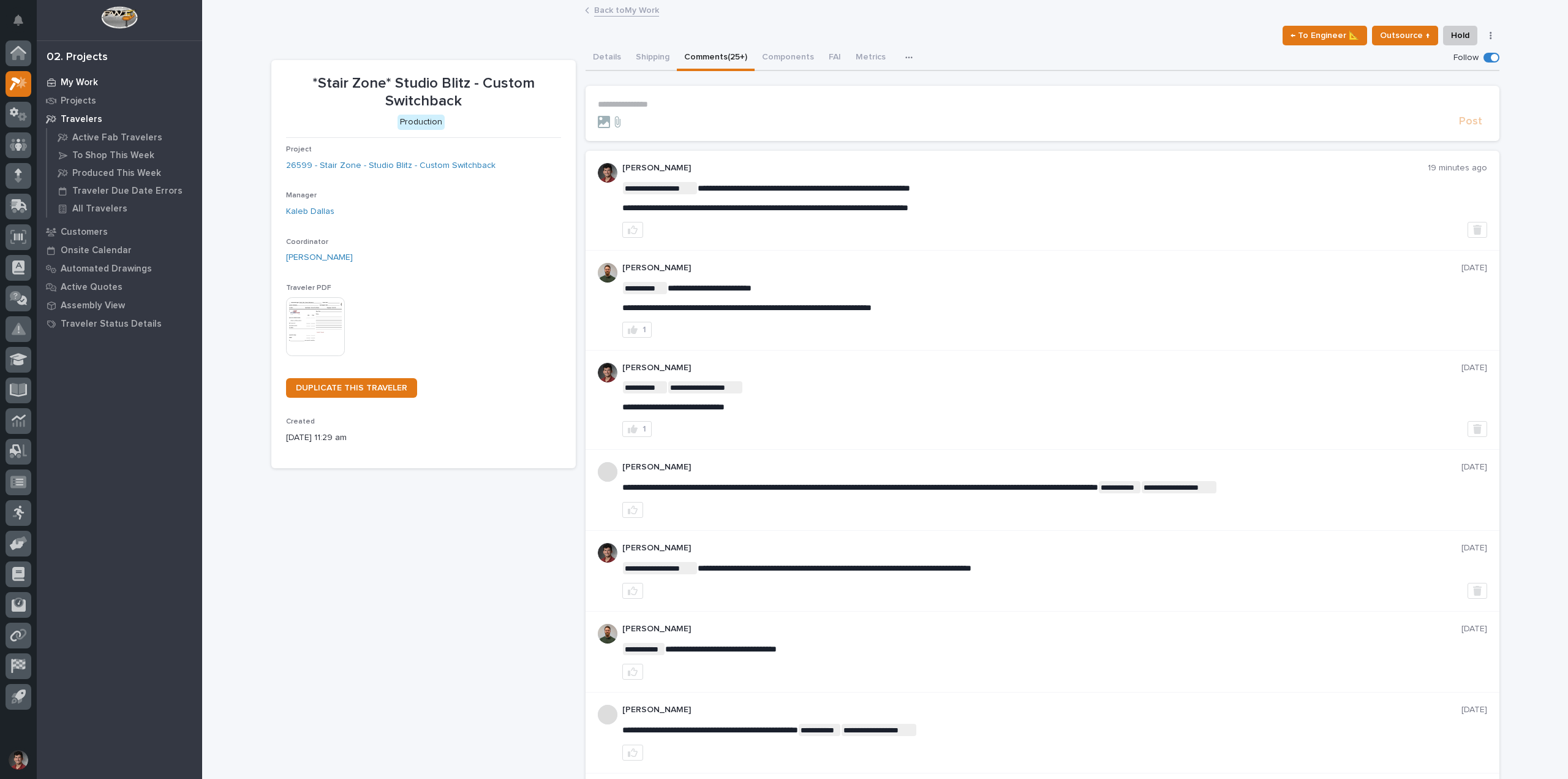
click at [82, 87] on p "My Work" at bounding box center [79, 82] width 37 height 11
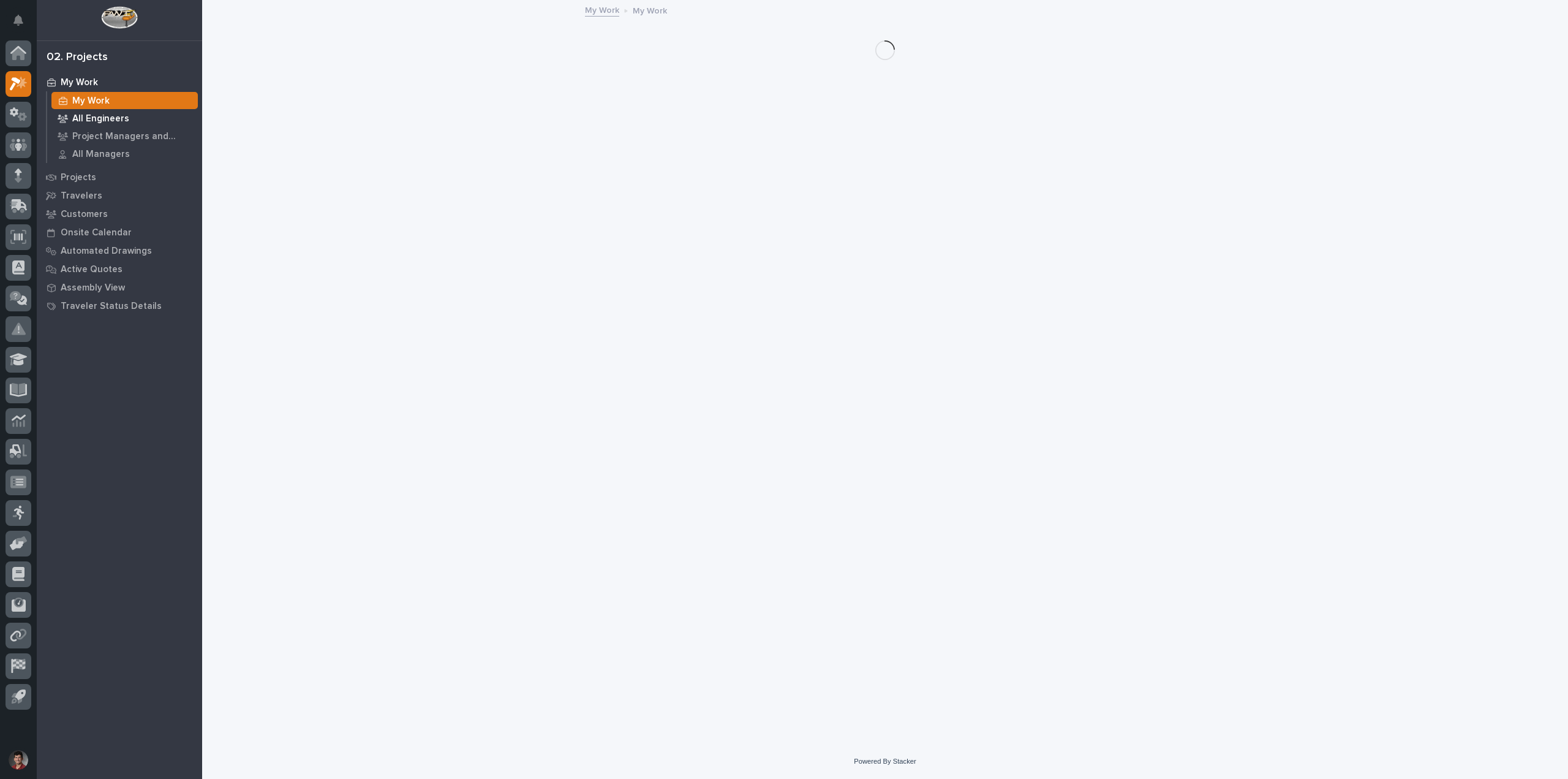
click at [91, 118] on p "All Engineers" at bounding box center [100, 119] width 57 height 11
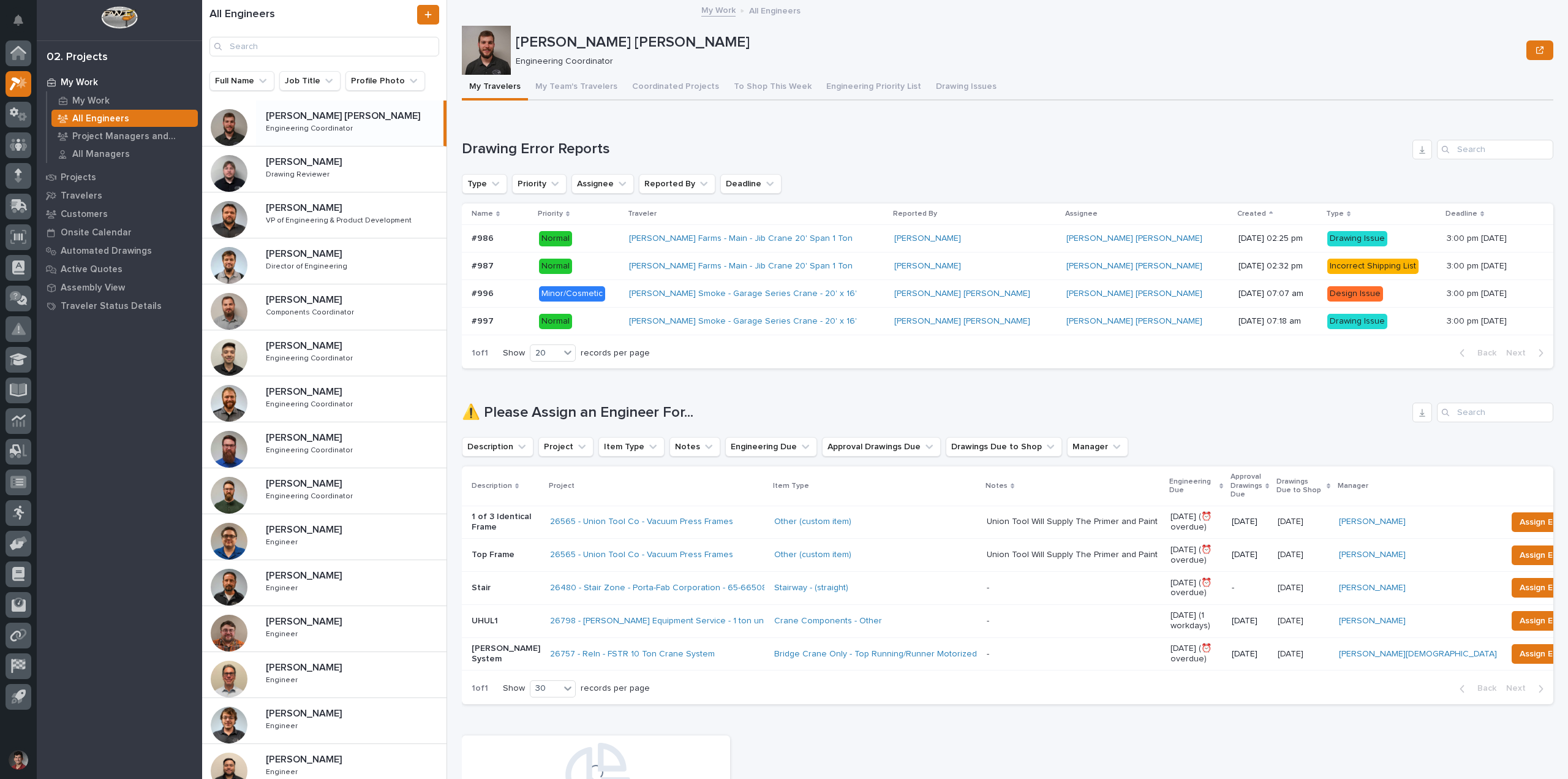
scroll to position [282, 0]
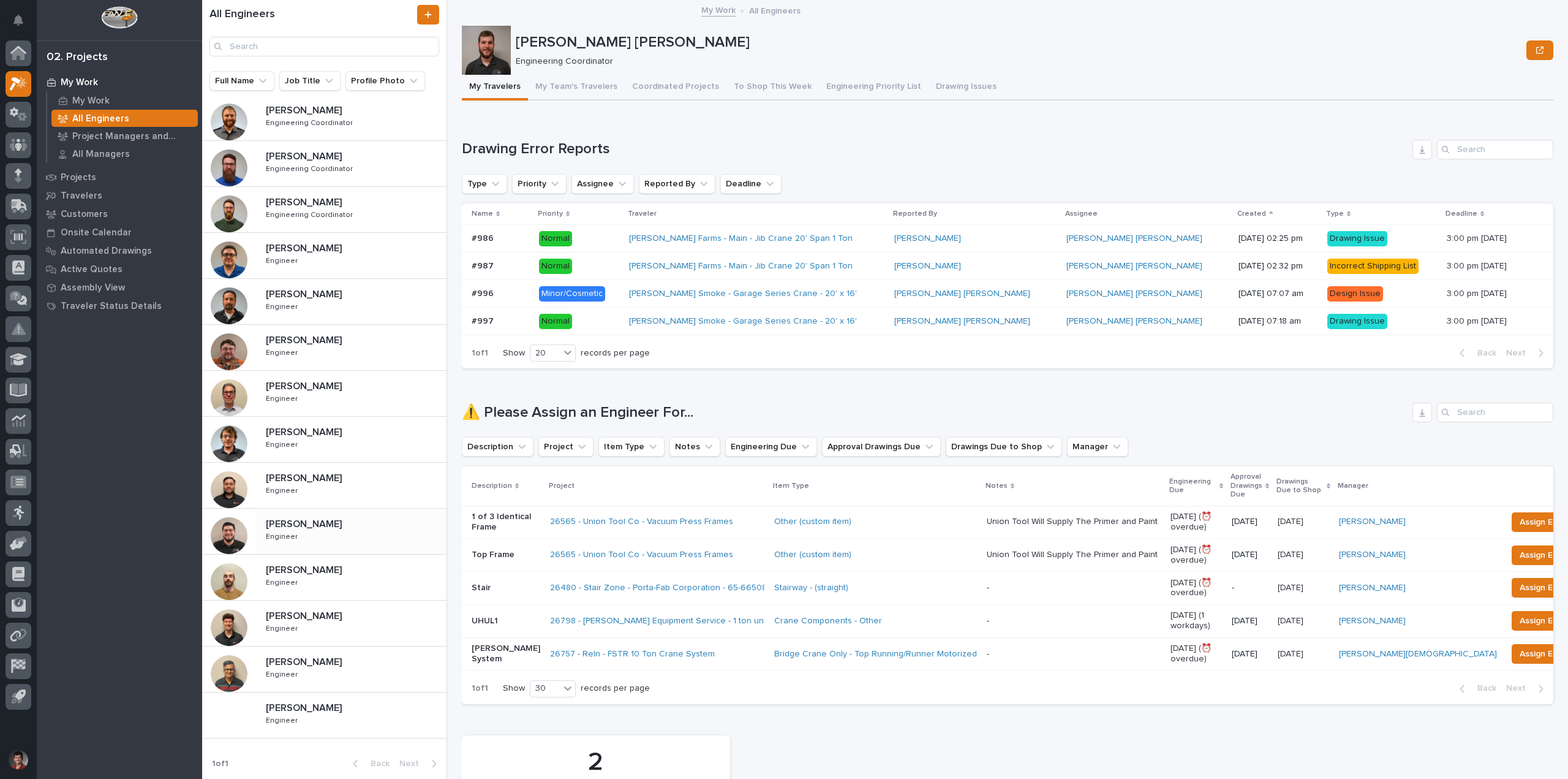
click at [303, 532] on div "[PERSON_NAME] [PERSON_NAME] Engineer Engineer" at bounding box center [350, 531] width 191 height 36
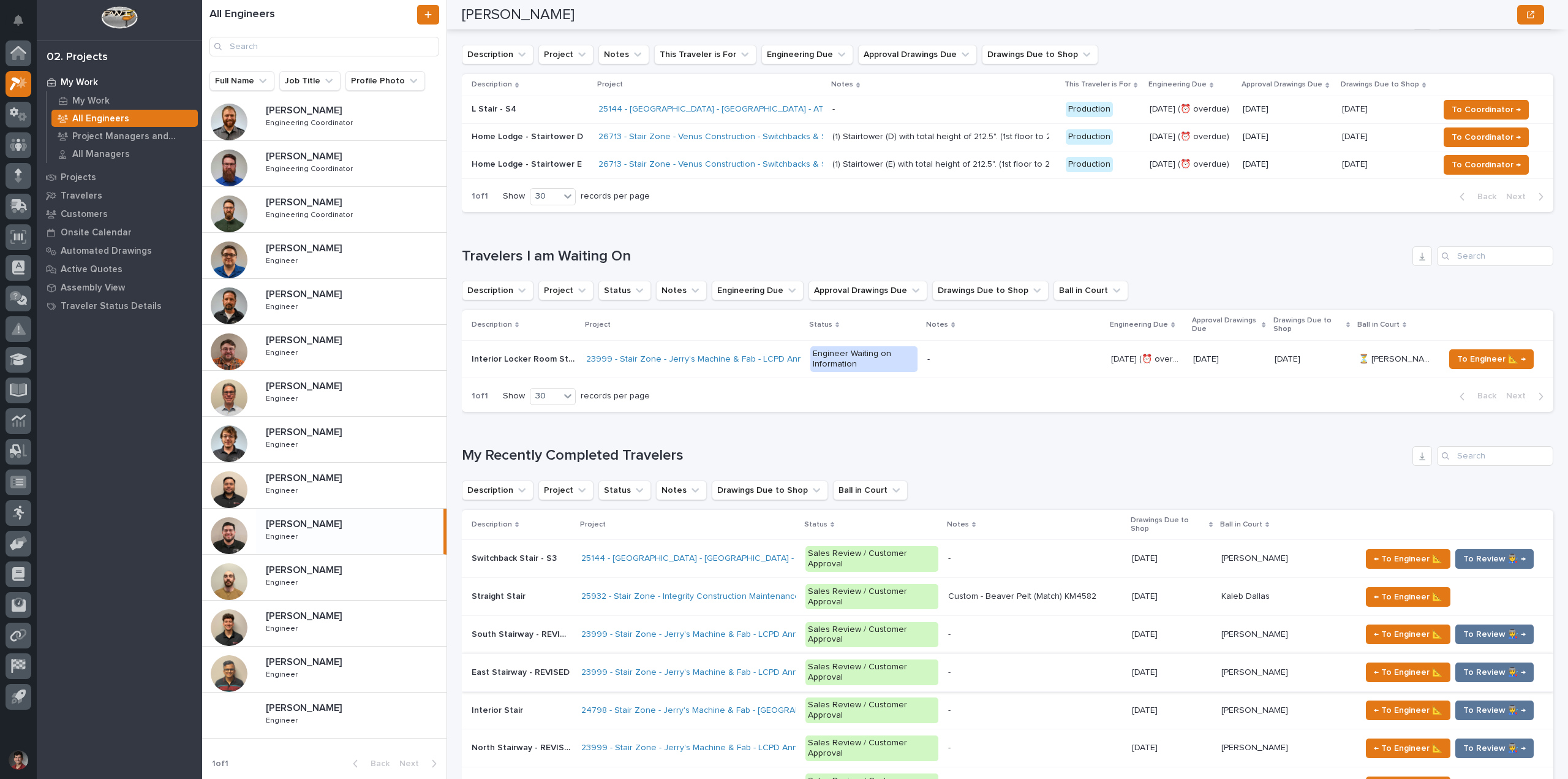
scroll to position [735, 0]
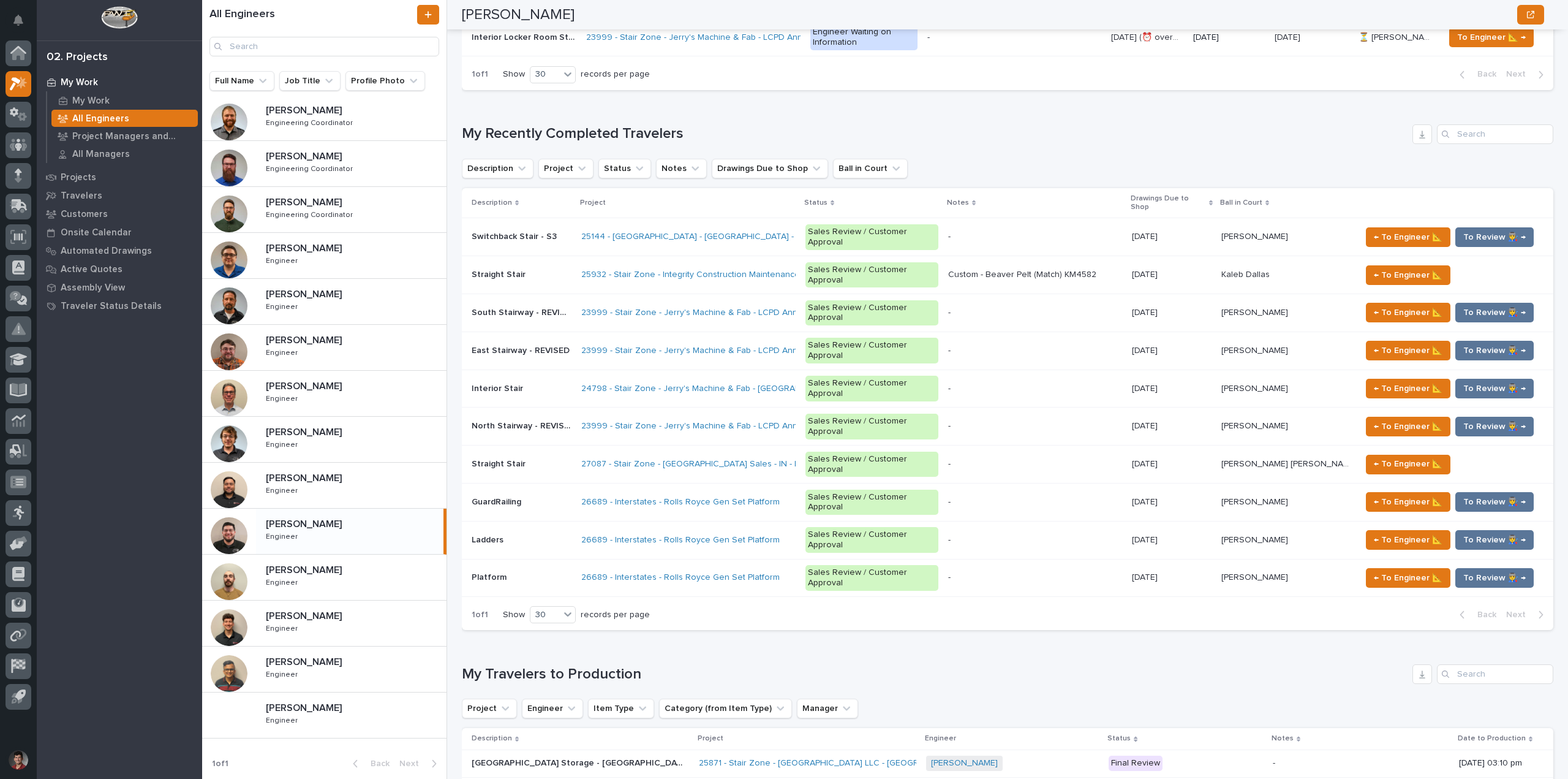
click at [538, 572] on p at bounding box center [521, 577] width 100 height 10
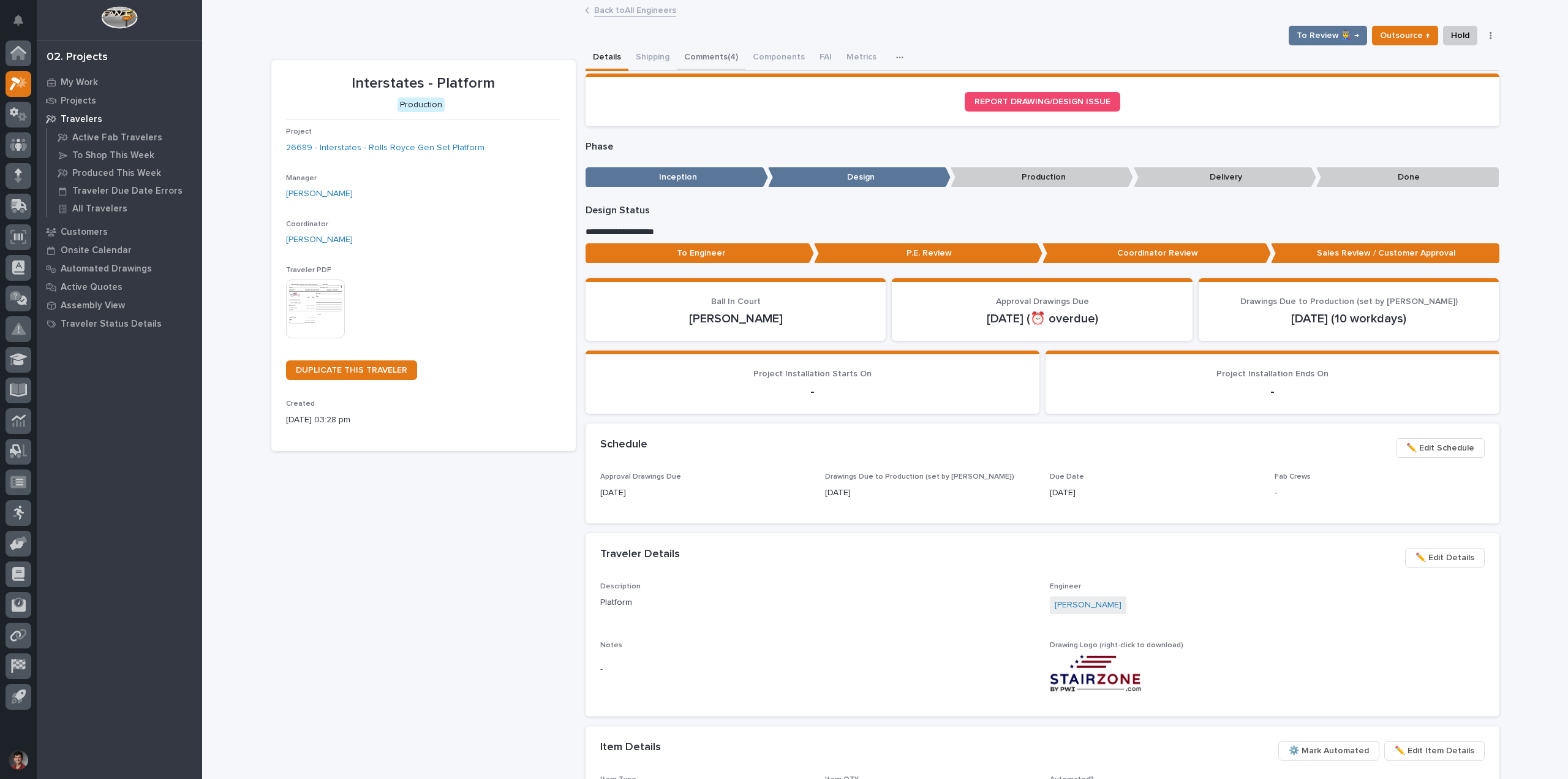
click at [698, 61] on button "Comments (4)" at bounding box center [711, 58] width 69 height 26
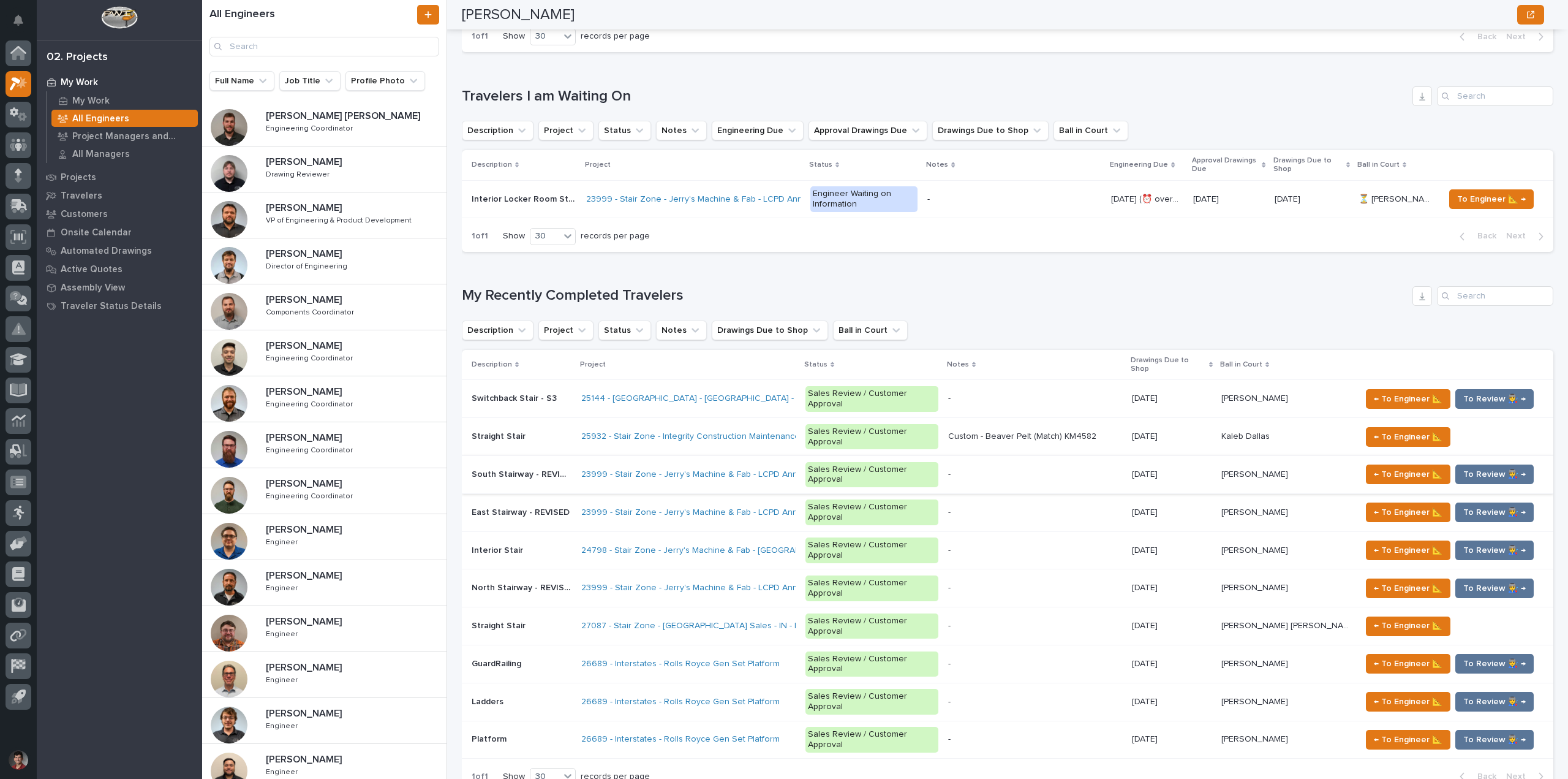
scroll to position [613, 0]
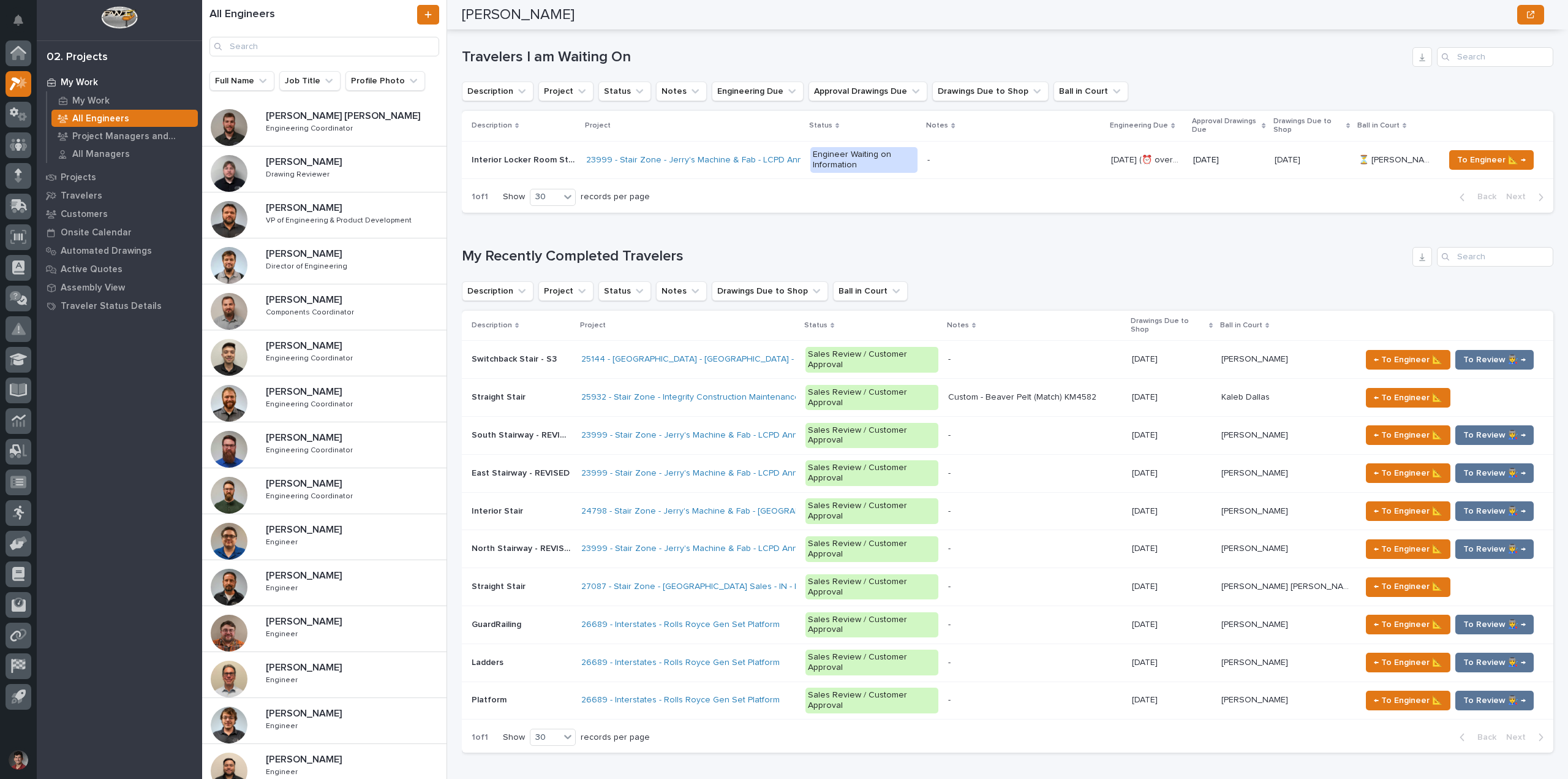
click at [570, 468] on p at bounding box center [521, 473] width 100 height 10
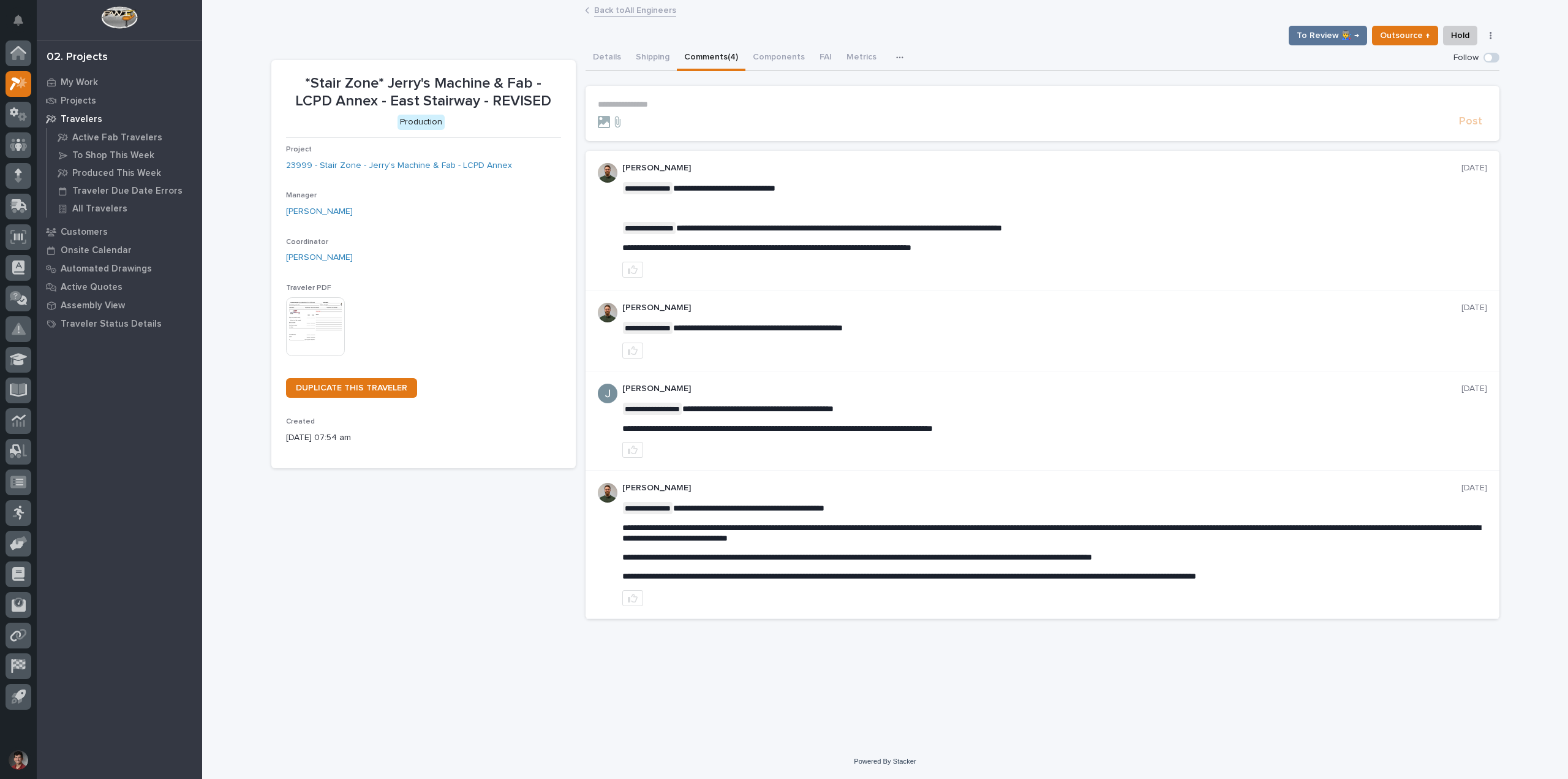
click at [691, 52] on button "Comments (4)" at bounding box center [711, 58] width 69 height 26
click at [626, 2] on link "Back to All Engineers" at bounding box center [635, 9] width 82 height 14
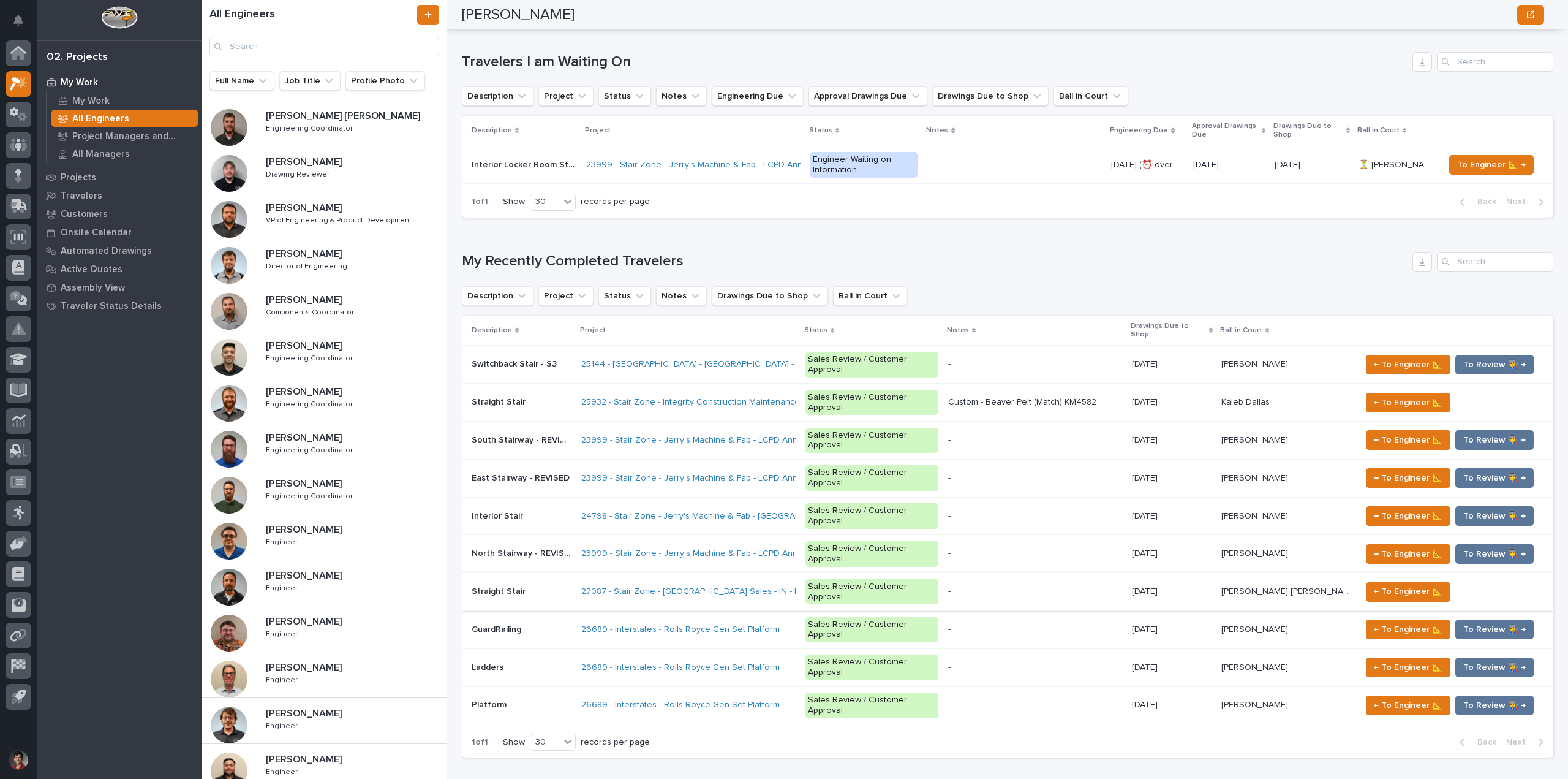
scroll to position [613, 0]
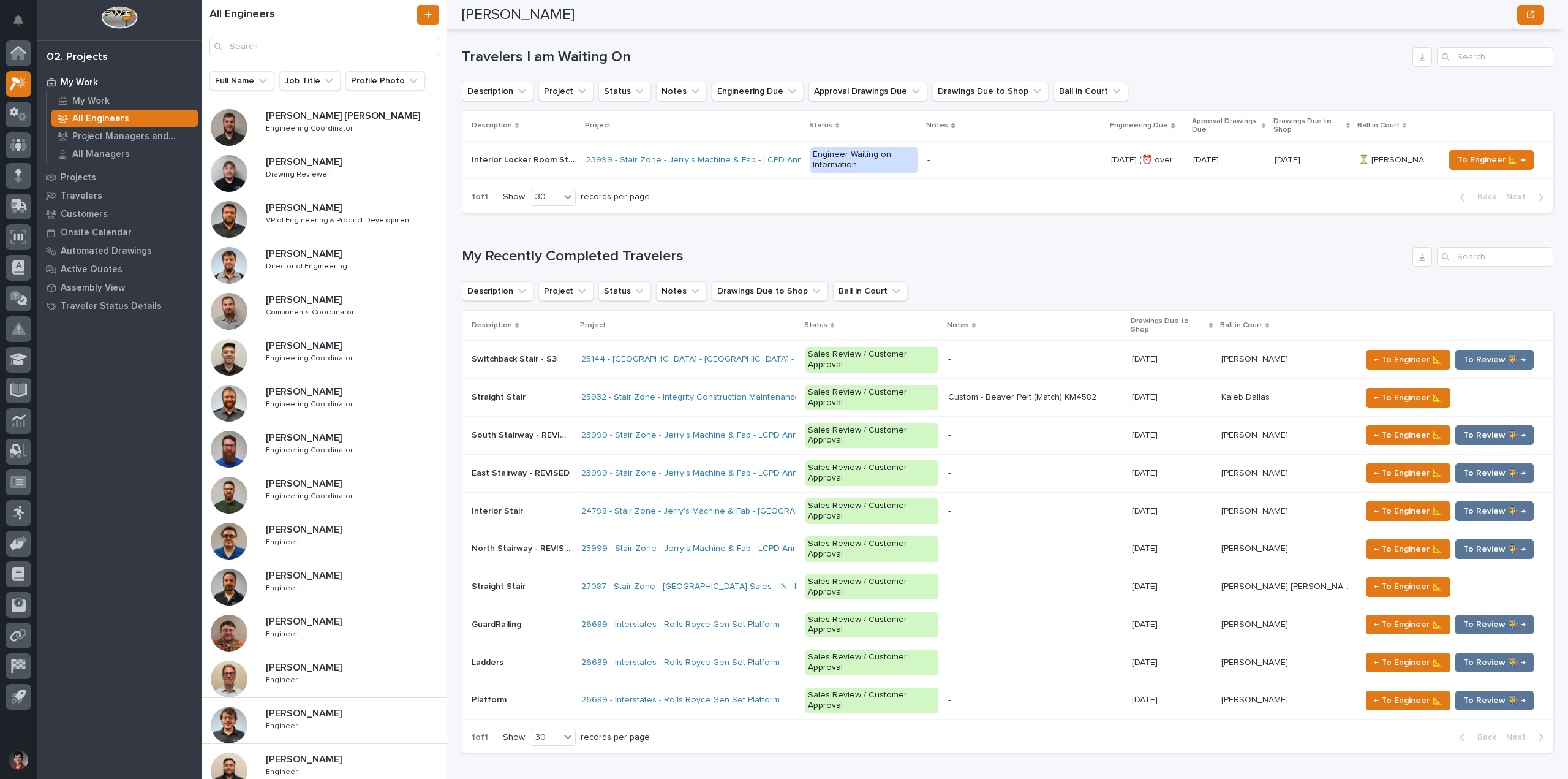
click at [546, 427] on p "South Stairway - REVISED" at bounding box center [522, 433] width 102 height 13
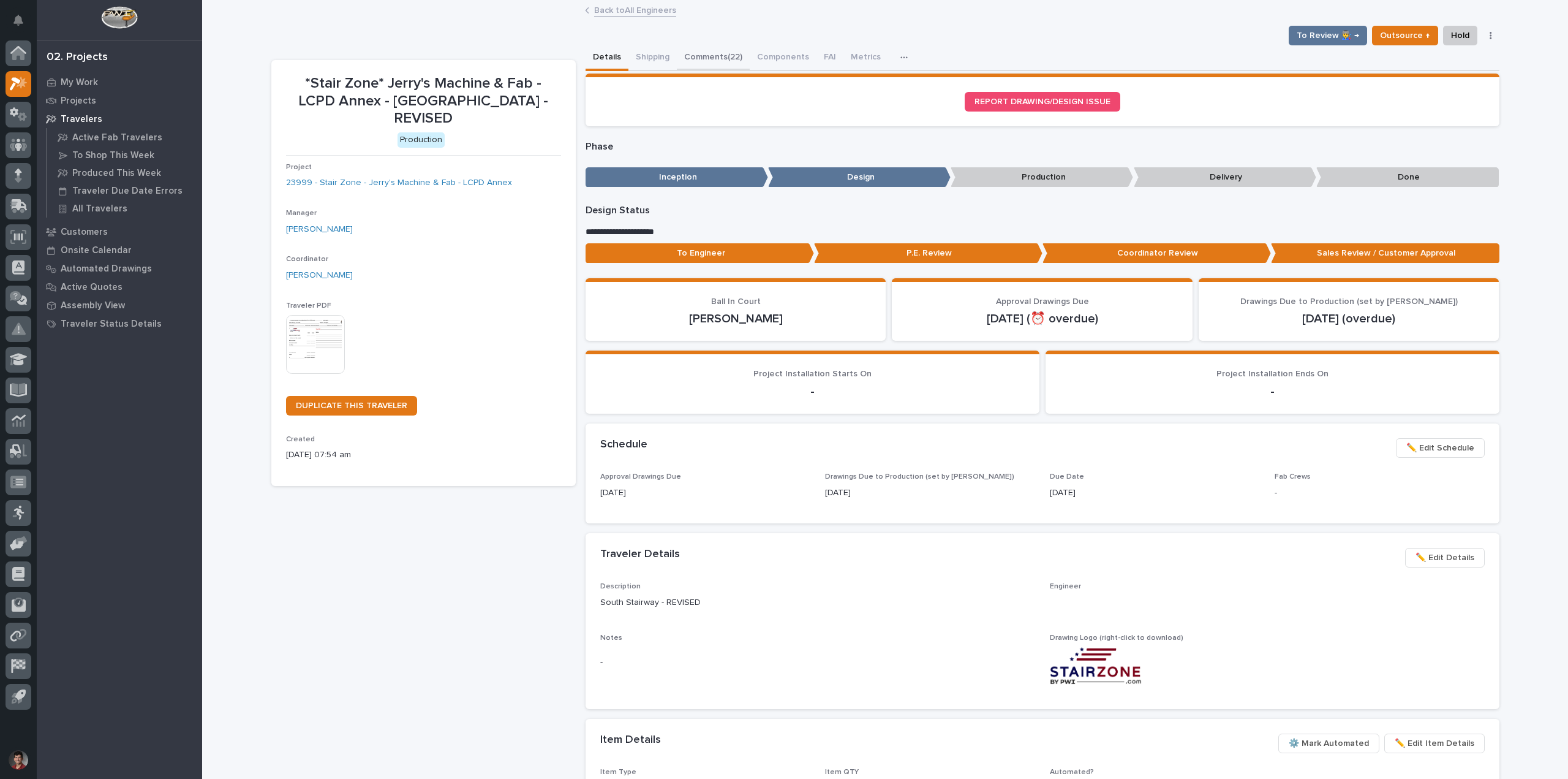
click at [702, 57] on button "Comments (22)" at bounding box center [713, 58] width 73 height 26
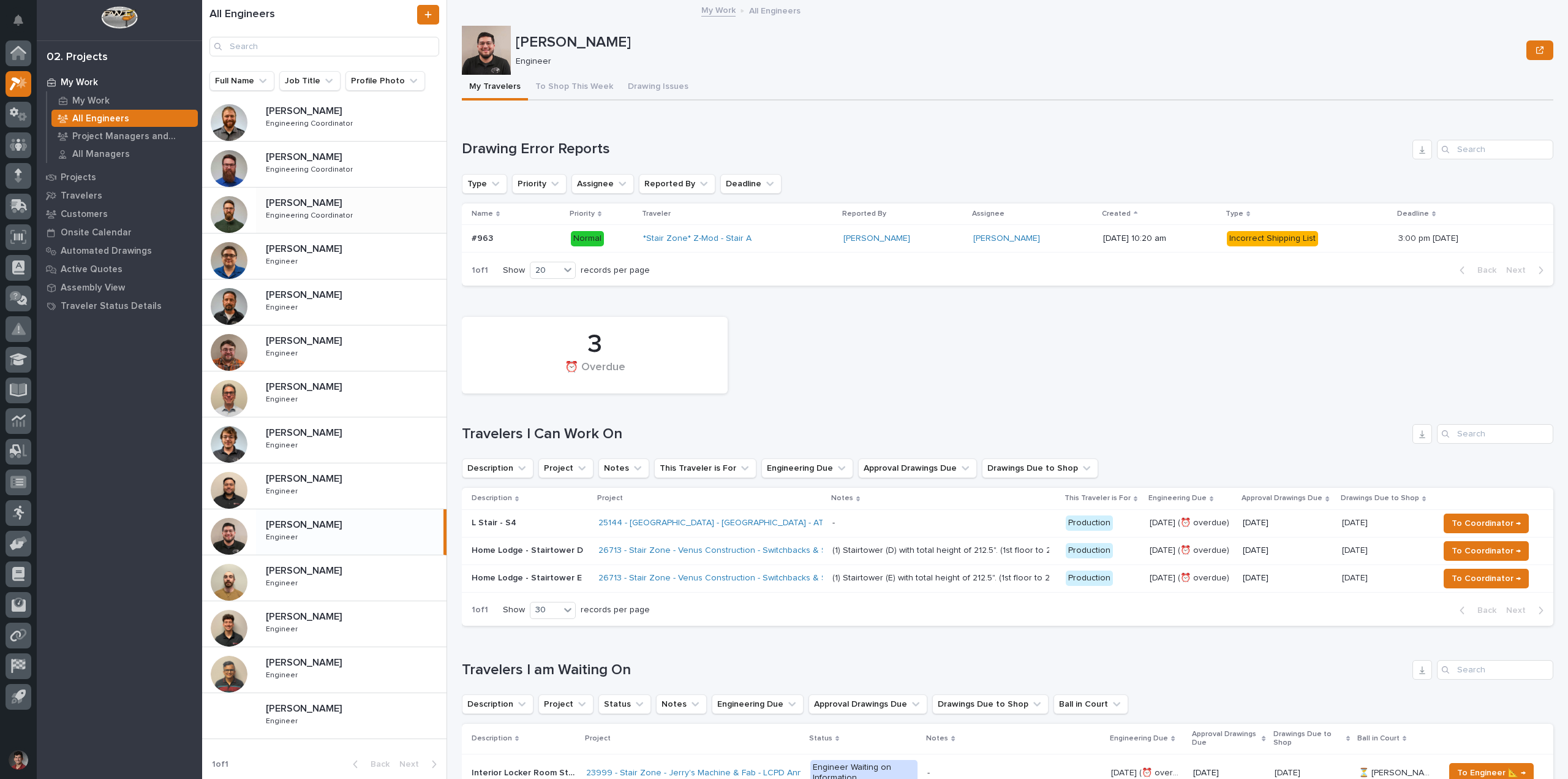
scroll to position [282, 0]
click at [77, 94] on div "My Work" at bounding box center [125, 100] width 147 height 17
